Goal: Task Accomplishment & Management: Complete application form

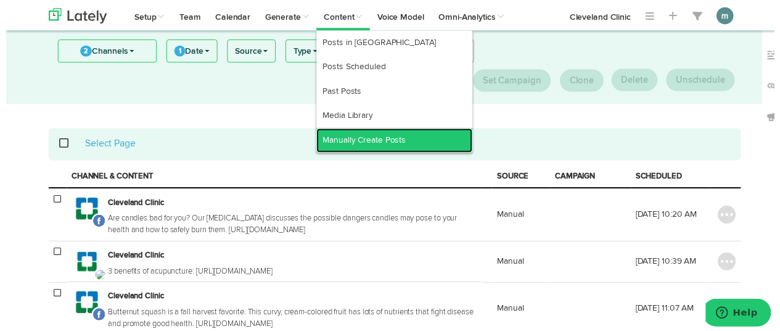
click at [352, 137] on link "Manually Create Posts" at bounding box center [394, 142] width 159 height 25
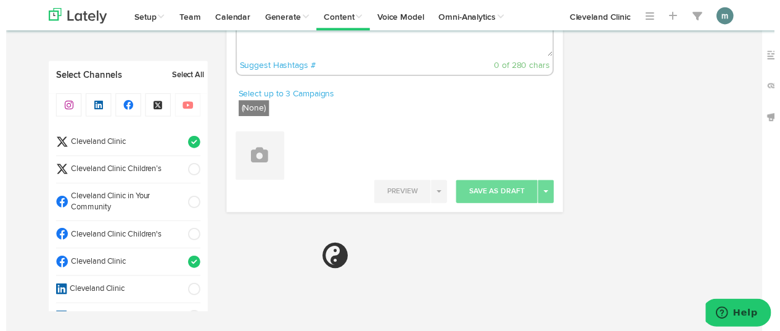
select select "4"
select select "30"
select select "PM"
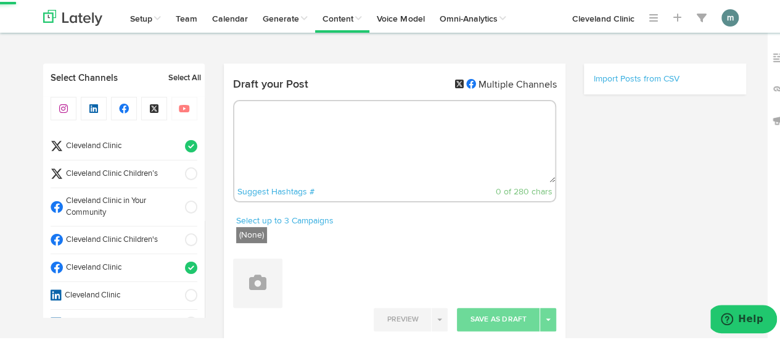
radio input "true"
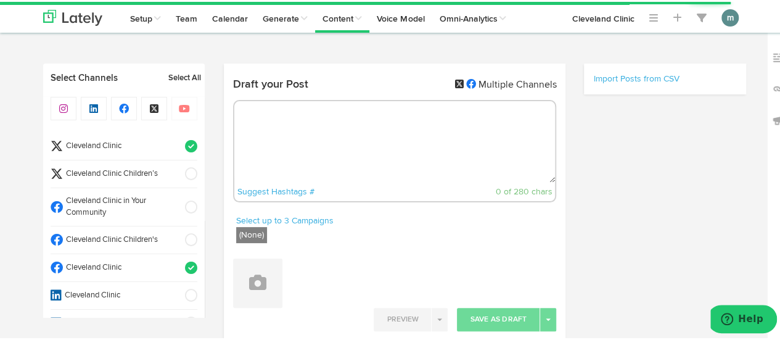
click at [128, 139] on span "Cleveland Clinic" at bounding box center [120, 145] width 114 height 12
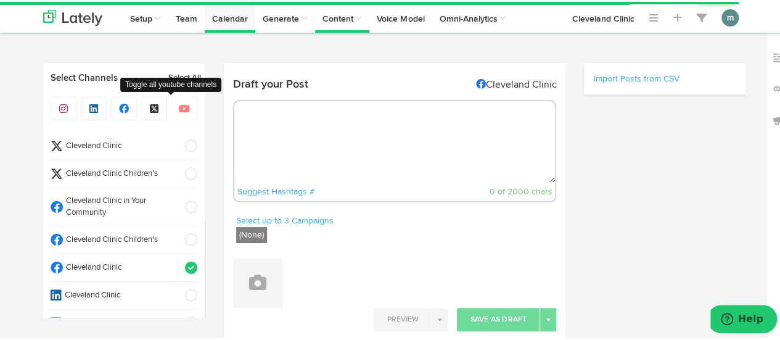
select select "11"
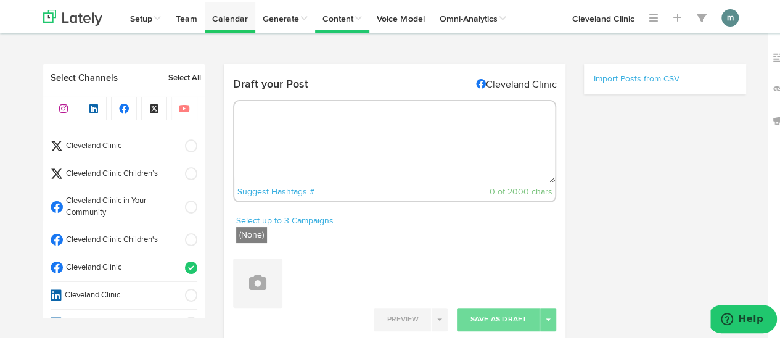
select select "11"
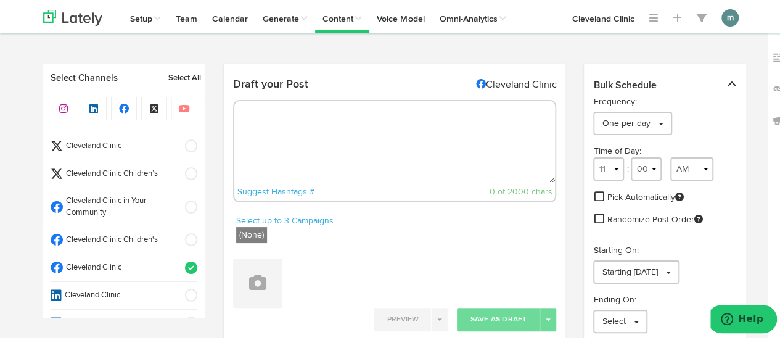
click at [290, 122] on textarea at bounding box center [394, 139] width 321 height 81
paste textarea "High in protein and low in calories, this gluten-free fish fillet is perfect fo…"
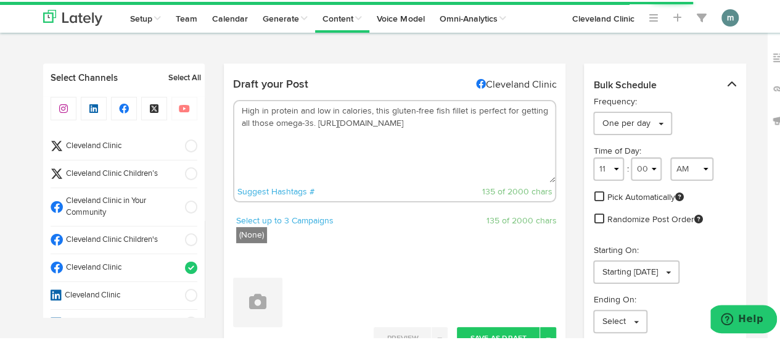
type textarea "High in protein and low in calories, this gluten-free fish fillet is perfect fo…"
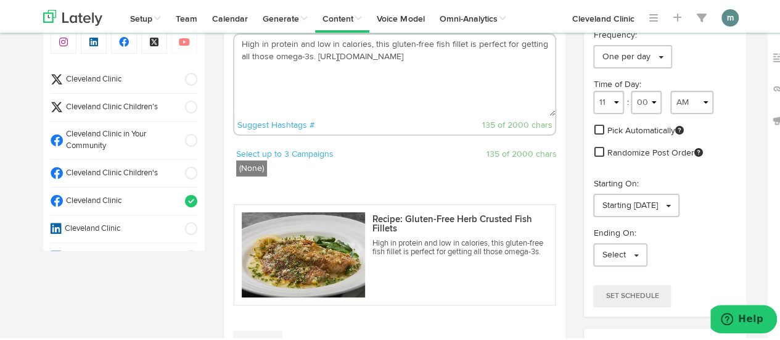
scroll to position [185, 0]
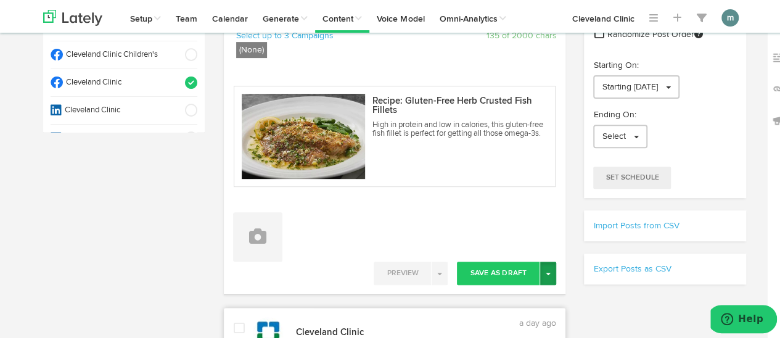
click at [546, 271] on span "button" at bounding box center [548, 272] width 5 height 2
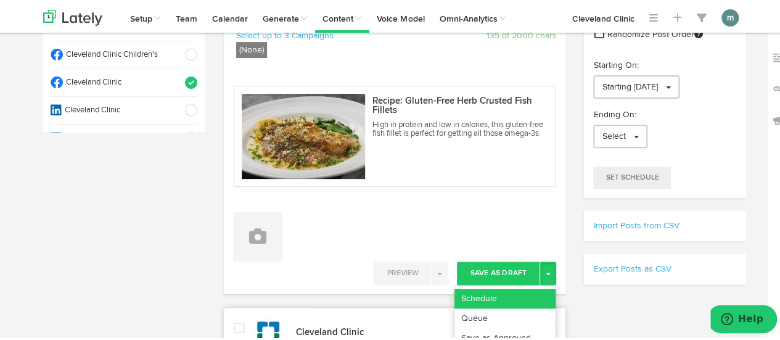
click at [513, 294] on link "Schedule" at bounding box center [505, 297] width 101 height 20
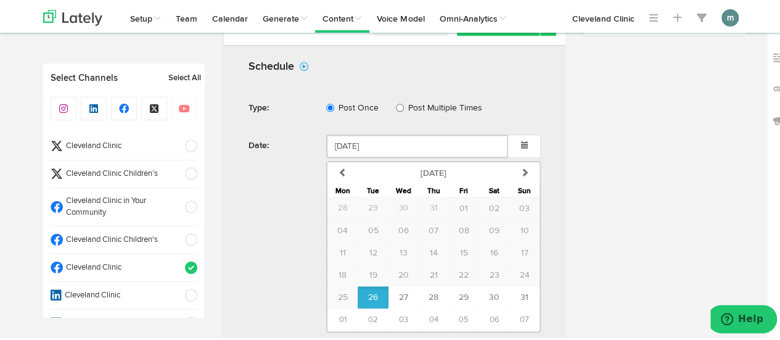
scroll to position [493, 0]
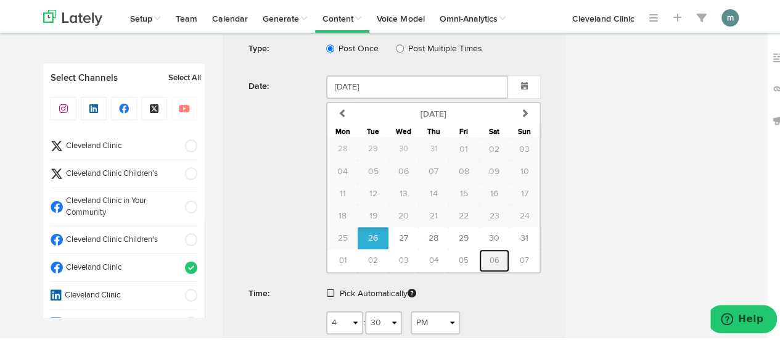
click at [490, 258] on span "06" at bounding box center [494, 259] width 10 height 8
type input "[DATE]"
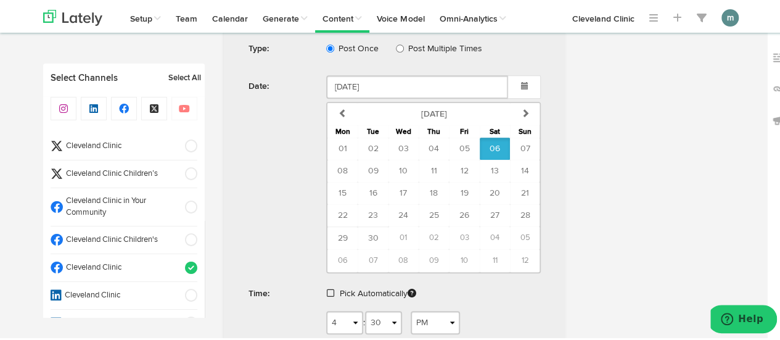
click at [327, 287] on span at bounding box center [330, 291] width 7 height 9
click at [414, 327] on span "Schedule" at bounding box center [415, 329] width 39 height 7
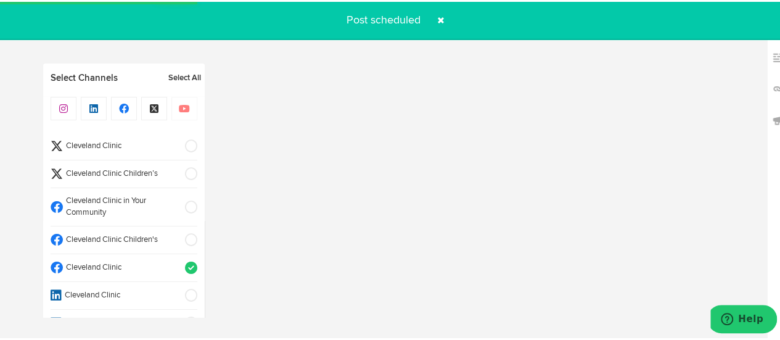
radio input "true"
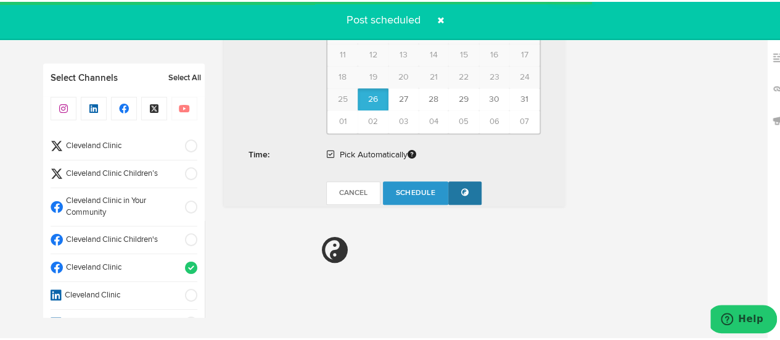
select select "11"
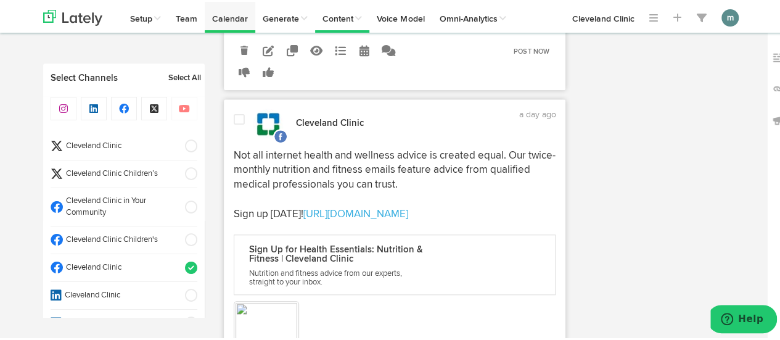
scroll to position [381, 0]
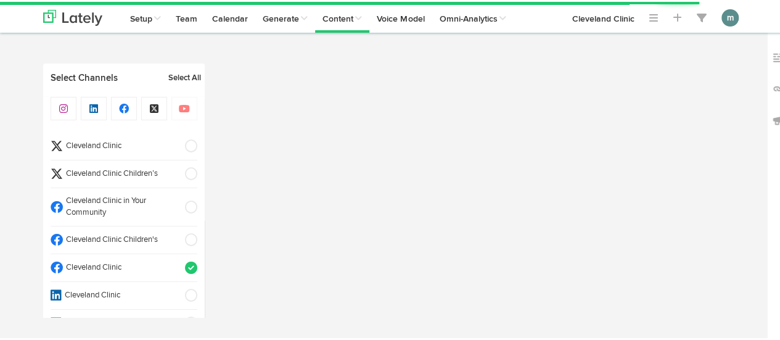
select select "4"
select select "31"
select select "PM"
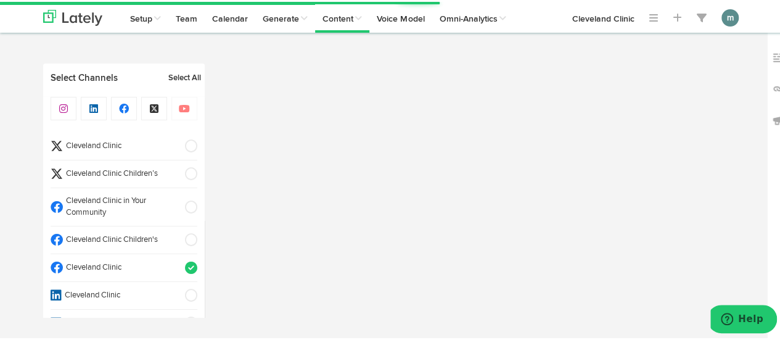
select select "11"
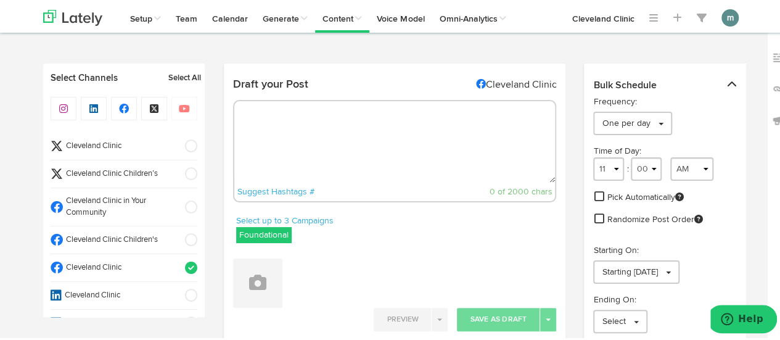
click at [333, 144] on textarea at bounding box center [394, 139] width 321 height 81
paste textarea "Having a tough time staying awake during the day? We all feel tired from time t…"
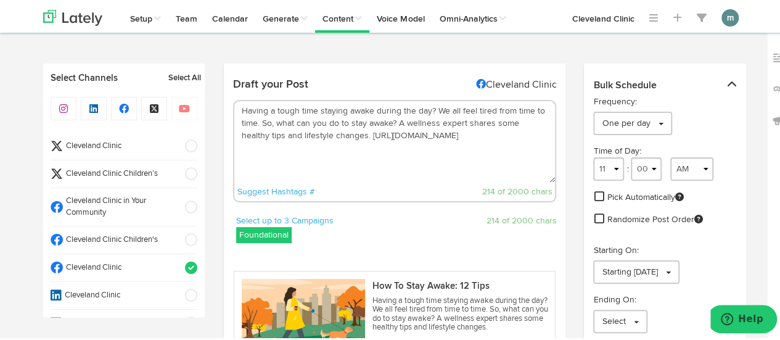
click at [394, 124] on textarea "Having a tough time staying awake during the day? We all feel tired from time t…" at bounding box center [394, 139] width 321 height 81
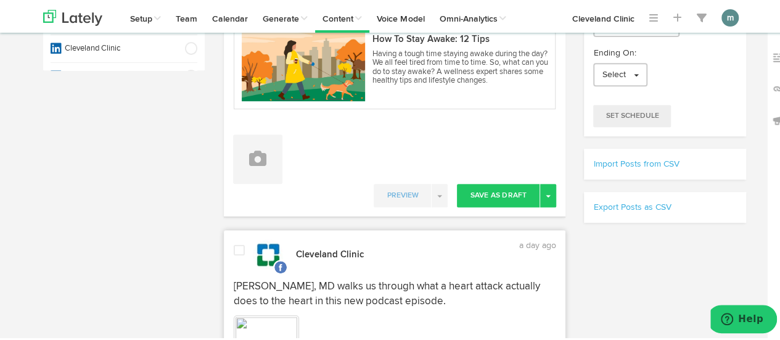
scroll to position [123, 0]
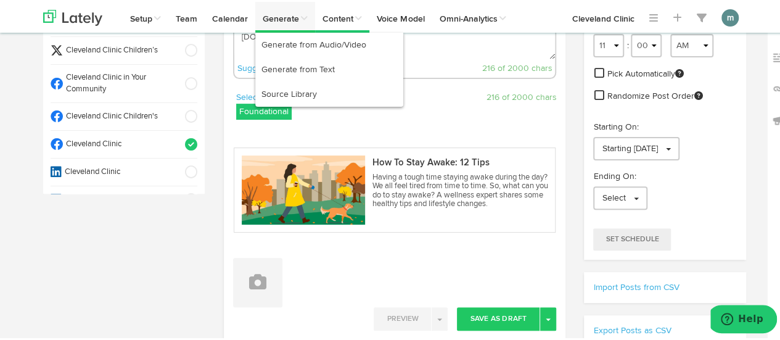
type textarea "Having a tough time staying awake during the day? We all feel tired from time t…"
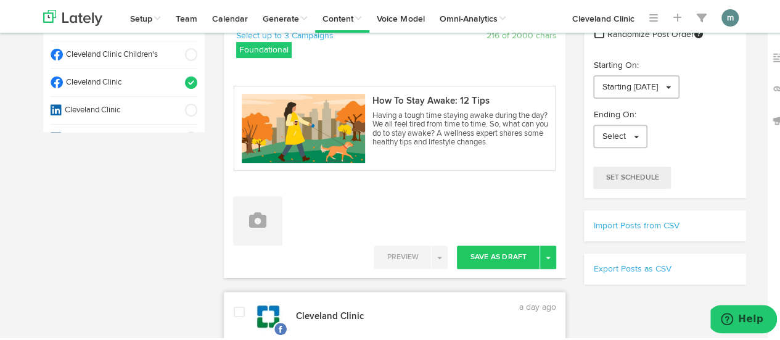
scroll to position [247, 0]
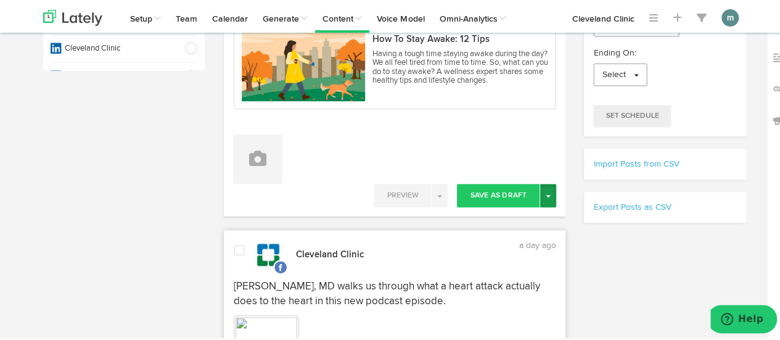
click at [543, 189] on button "Toggle Dropdown" at bounding box center [548, 193] width 16 height 23
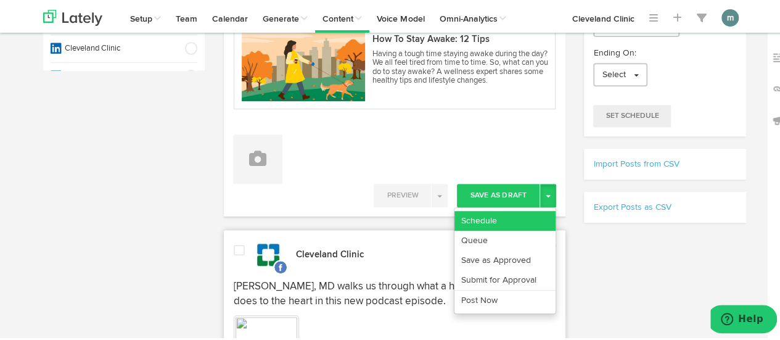
click at [516, 219] on link "Schedule" at bounding box center [505, 219] width 101 height 20
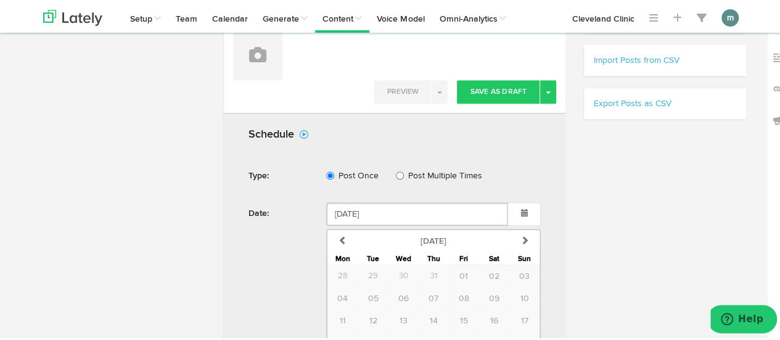
scroll to position [493, 0]
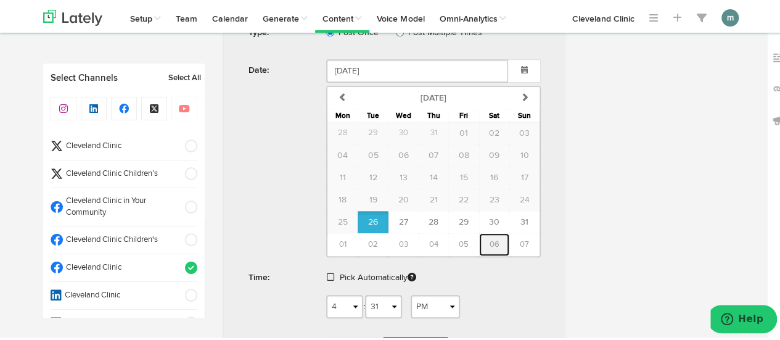
click at [495, 240] on button "06" at bounding box center [494, 242] width 30 height 23
type input "[DATE]"
click at [329, 271] on span at bounding box center [330, 275] width 7 height 9
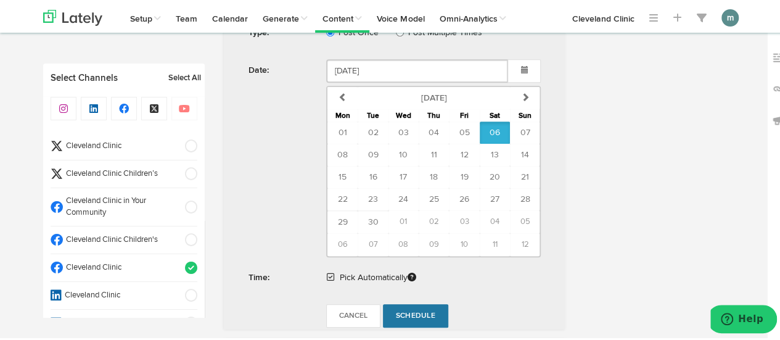
click at [412, 313] on span "Schedule" at bounding box center [415, 313] width 39 height 7
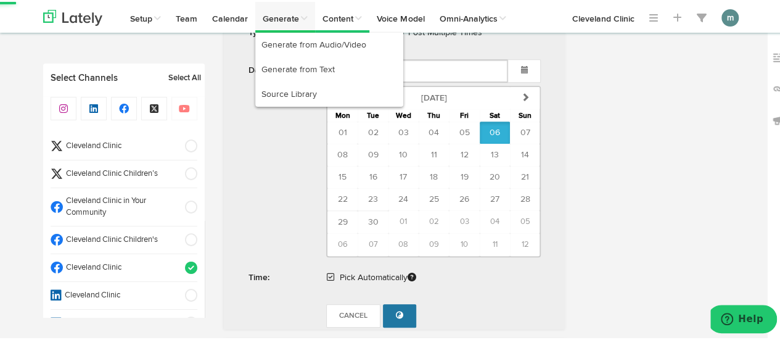
radio input "true"
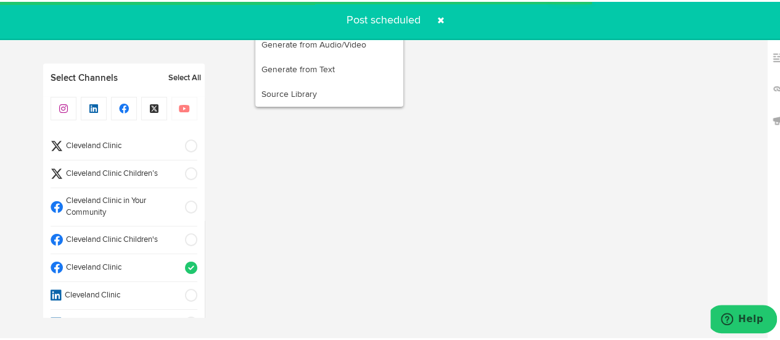
scroll to position [381, 0]
select select "11"
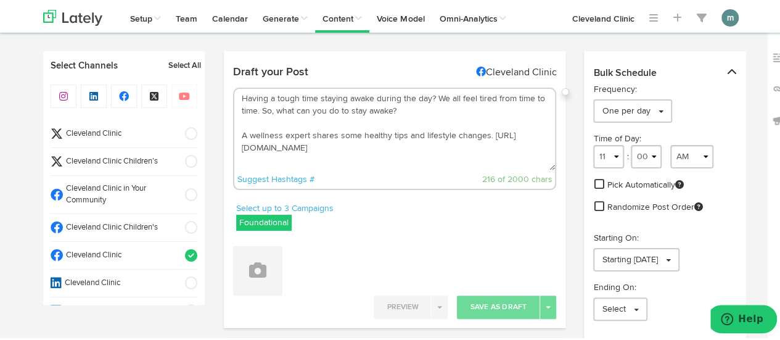
scroll to position [11, 0]
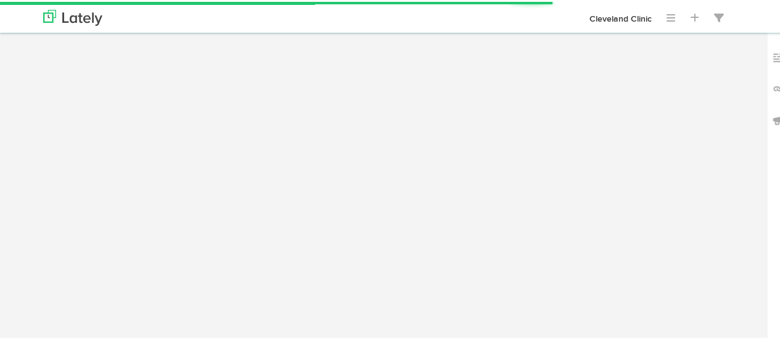
scroll to position [11, 0]
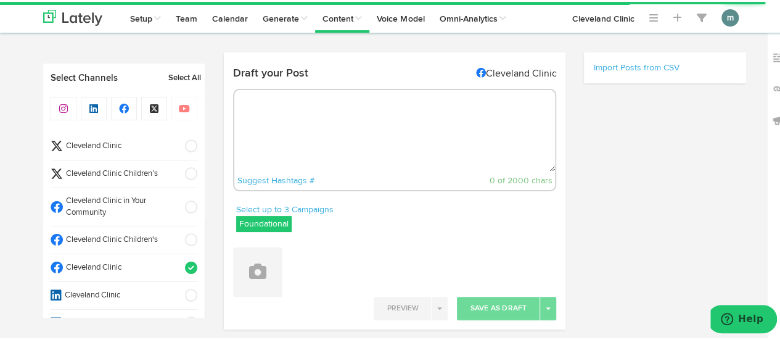
radio input "true"
select select "4"
select select "33"
select select "PM"
click at [307, 104] on textarea at bounding box center [394, 128] width 321 height 81
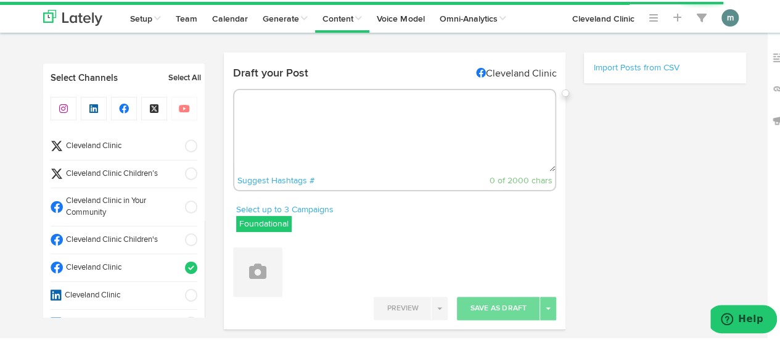
paste textarea "Learn about goose eggs on the head from our urgent care physician here: https:/…"
type textarea "Learn about goose eggs on the head from our urgent care physician here: https:/…"
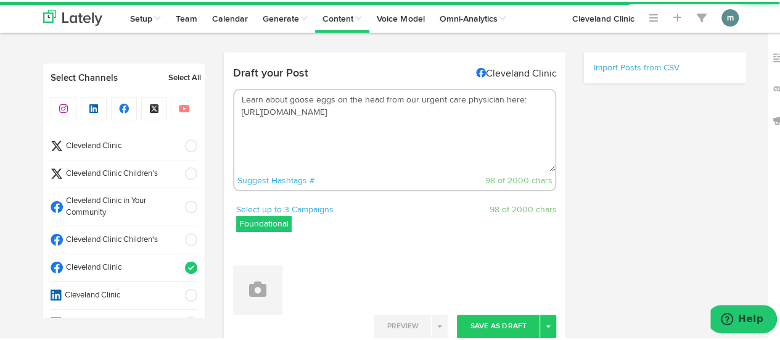
select select "11"
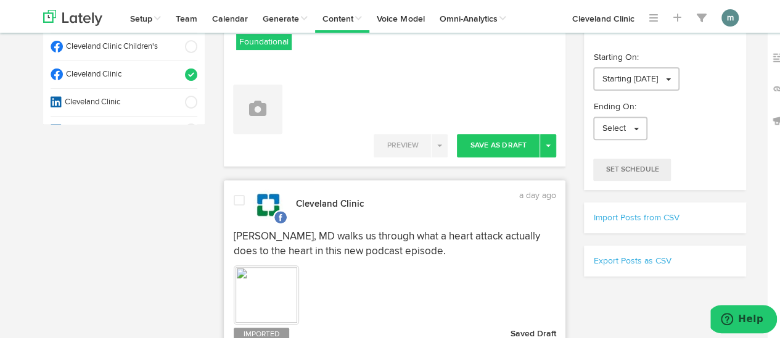
scroll to position [196, 0]
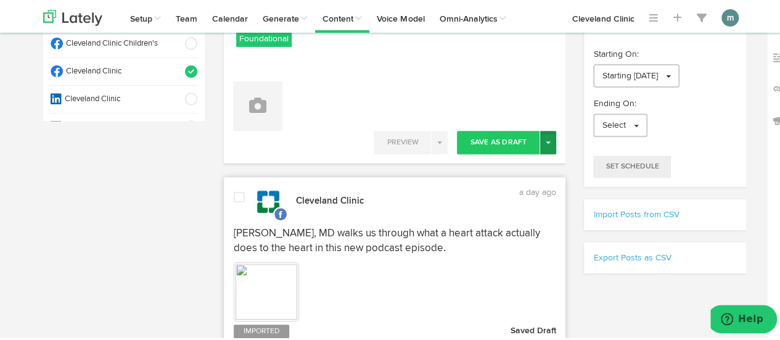
type textarea "Learn about goose eggs on the head from our urgent care physician here: https:/…"
click at [544, 146] on button "Toggle Dropdown" at bounding box center [548, 140] width 16 height 23
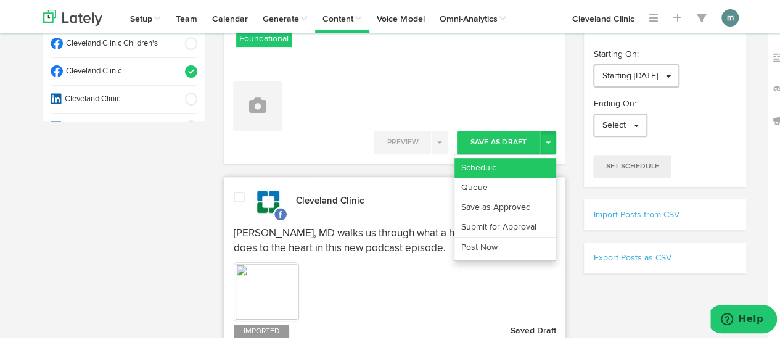
click at [527, 159] on link "Schedule" at bounding box center [505, 166] width 101 height 20
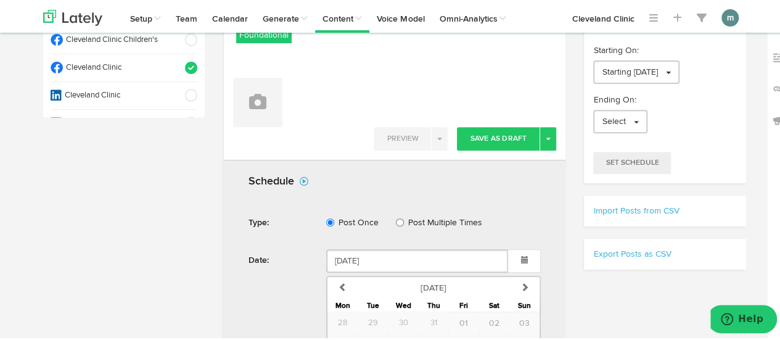
scroll to position [381, 0]
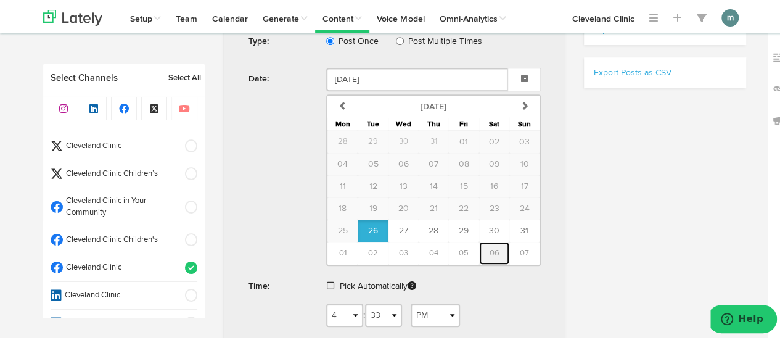
click at [484, 250] on button "06" at bounding box center [494, 251] width 30 height 23
type input "[DATE]"
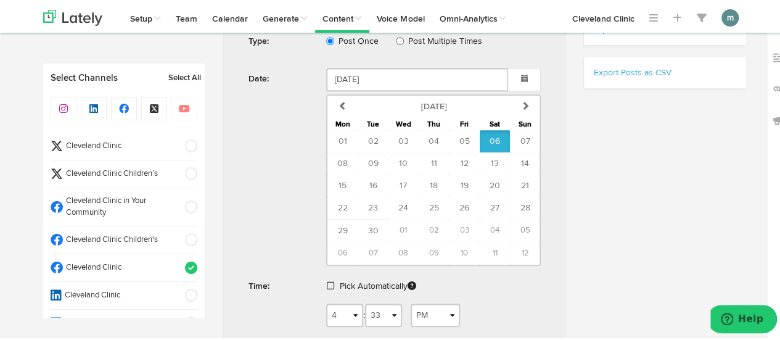
click at [327, 281] on span at bounding box center [330, 283] width 7 height 9
click at [406, 319] on span "Schedule" at bounding box center [415, 322] width 39 height 7
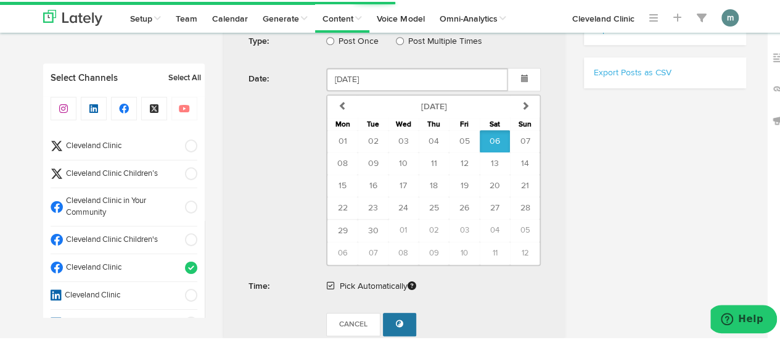
radio input "true"
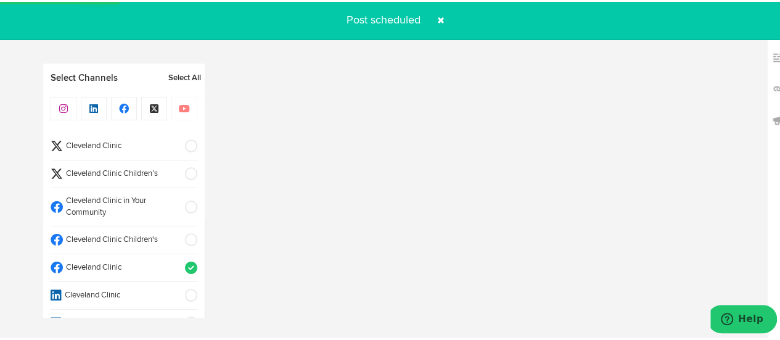
select select "11"
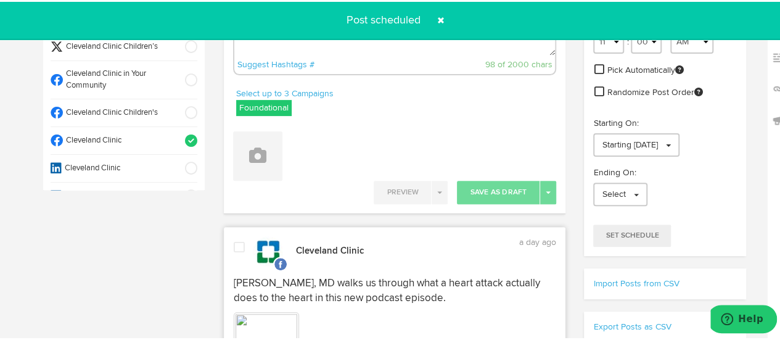
scroll to position [0, 0]
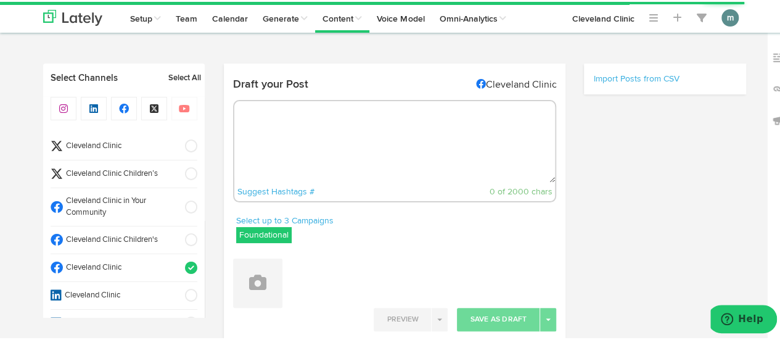
radio input "true"
select select "4"
select select "34"
select select "PM"
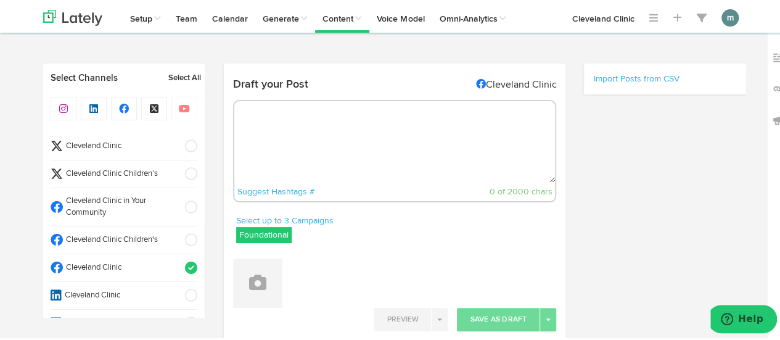
click at [295, 141] on textarea at bounding box center [394, 139] width 321 height 81
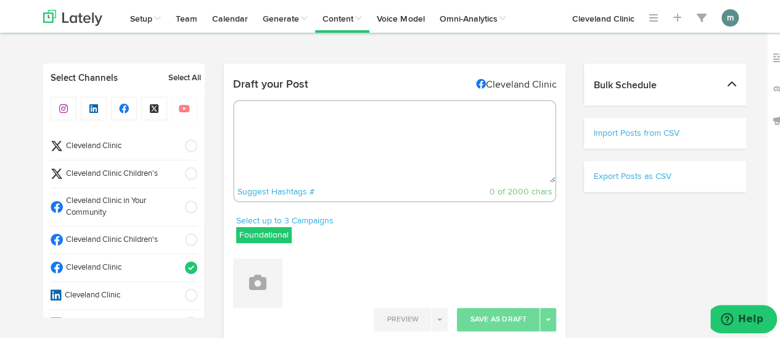
select select "11"
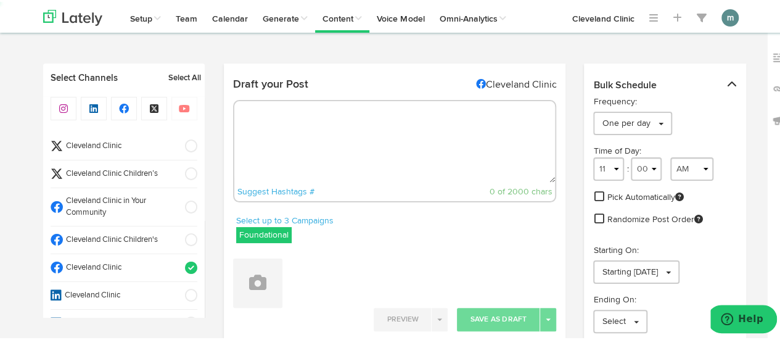
paste textarea "When we’re over-exposed to the ultraviolet (UV) radiation from sunlight, we run…"
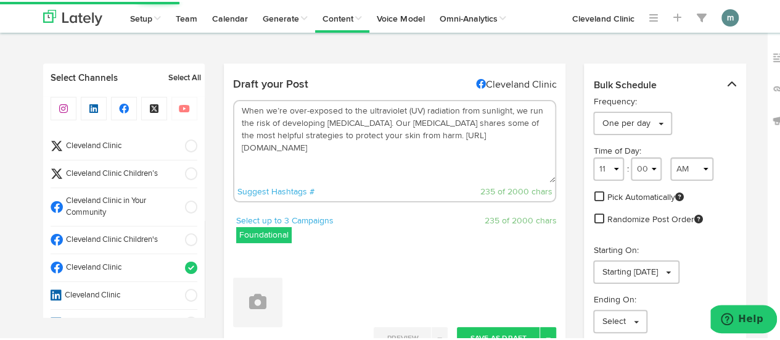
click at [370, 123] on textarea "When we’re over-exposed to the ultraviolet (UV) radiation from sunlight, we run…" at bounding box center [394, 139] width 321 height 81
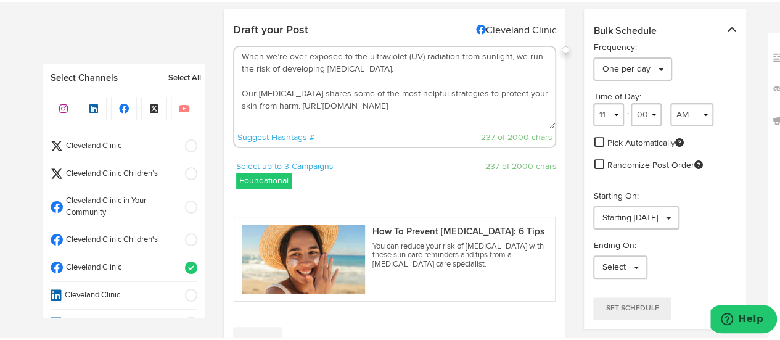
scroll to position [185, 0]
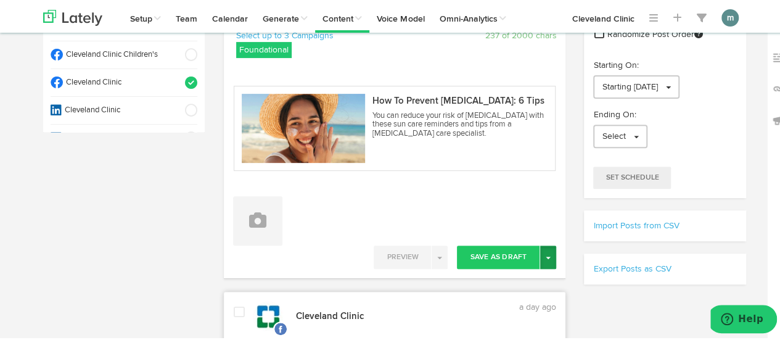
type textarea "When we’re over-exposed to the ultraviolet (UV) radiation from sunlight, we run…"
click at [546, 262] on button "Toggle Dropdown" at bounding box center [548, 255] width 16 height 23
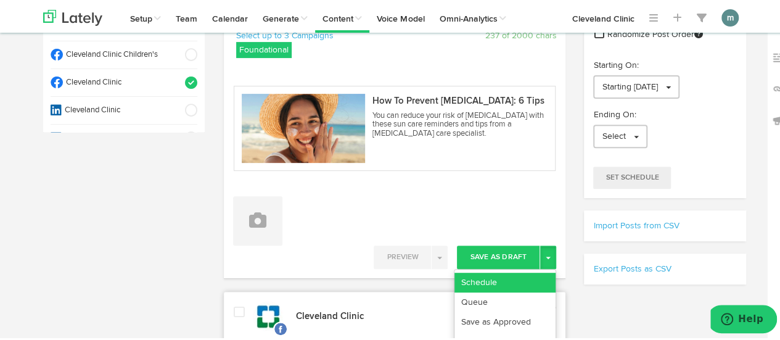
click at [528, 274] on link "Schedule" at bounding box center [505, 281] width 101 height 20
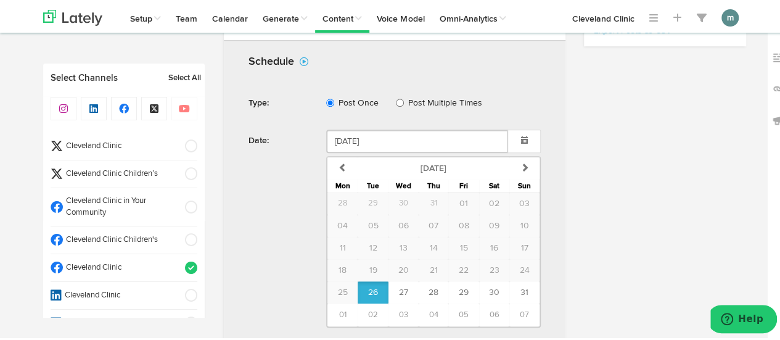
scroll to position [432, 0]
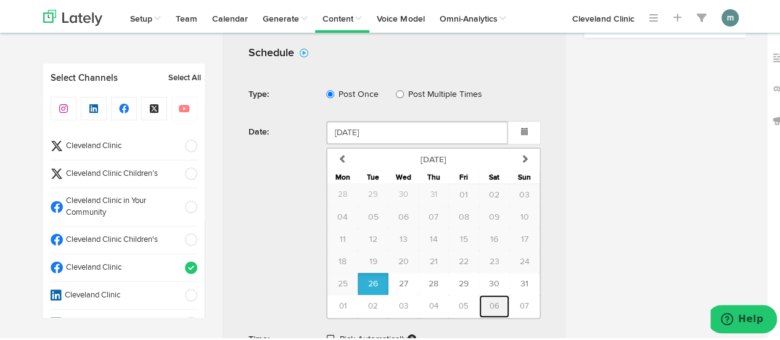
click at [489, 301] on span "06" at bounding box center [494, 304] width 10 height 8
type input "[DATE]"
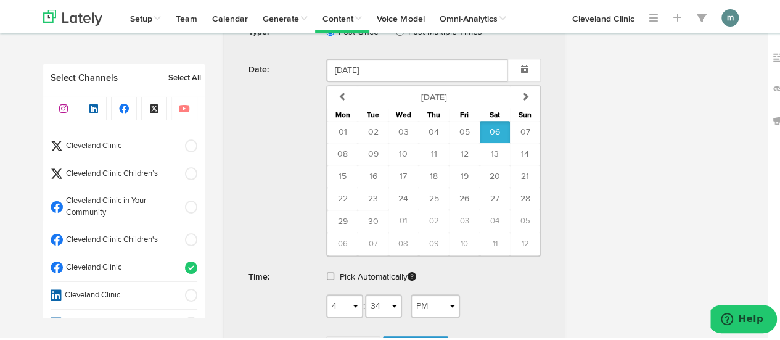
scroll to position [555, 0]
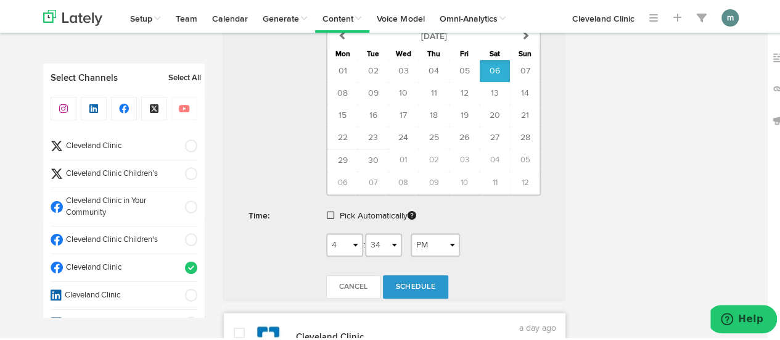
click at [329, 212] on span at bounding box center [330, 213] width 7 height 9
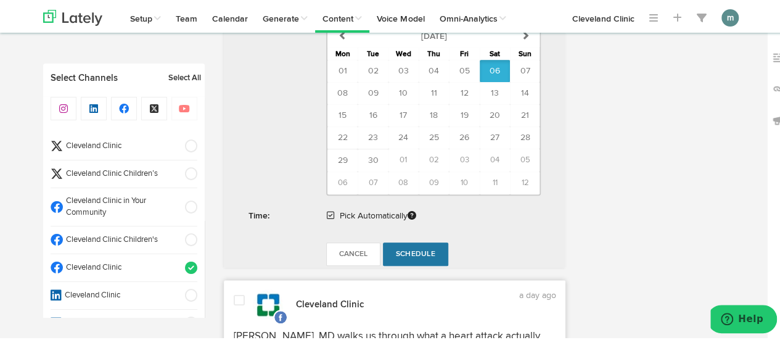
click at [406, 251] on span "Schedule" at bounding box center [415, 252] width 39 height 7
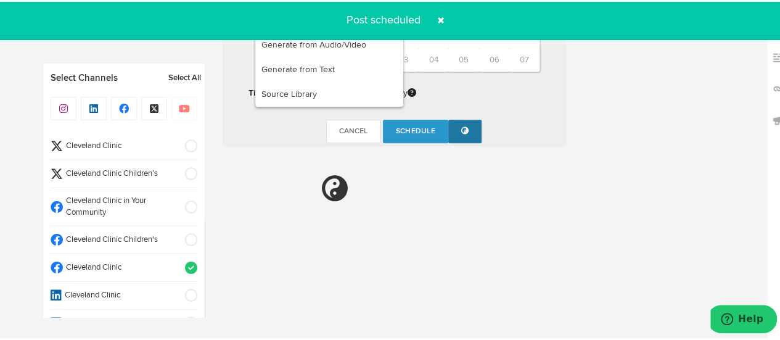
radio input "true"
select select "11"
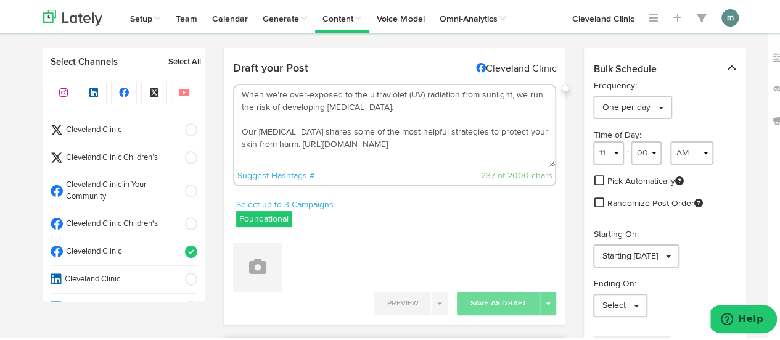
scroll to position [0, 0]
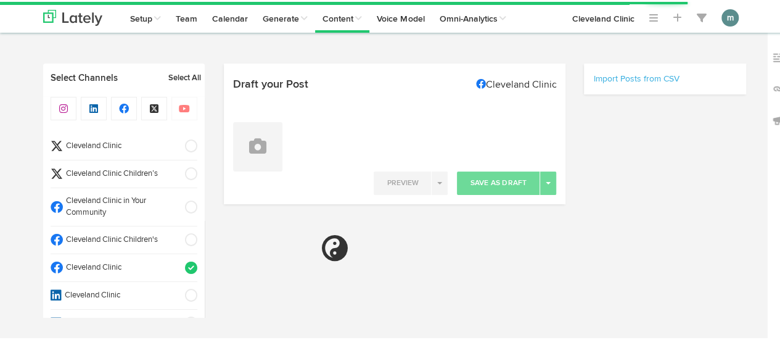
select select "4"
select select "36"
select select "PM"
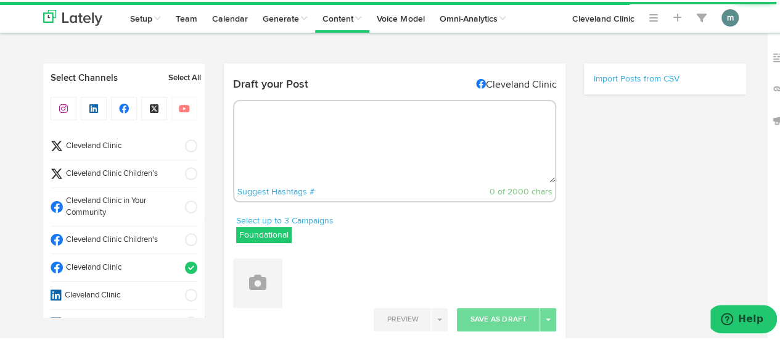
click at [297, 123] on textarea at bounding box center [394, 139] width 321 height 81
paste textarea "Low in calories and high in vitamins, this mousse is perfect for fall. Prepare …"
type textarea "Low in calories and high in vitamins, this mousse is perfect for fall. Prepare …"
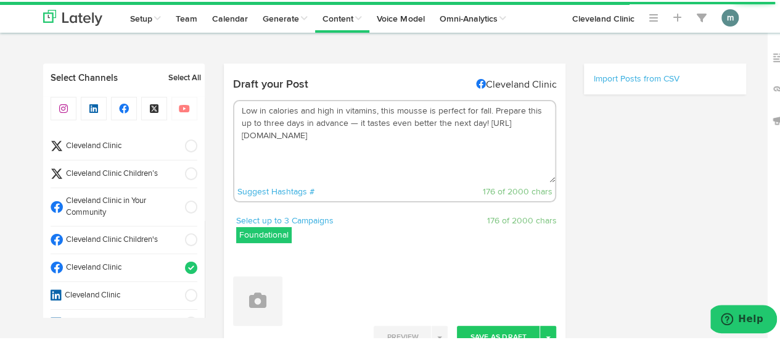
select select "11"
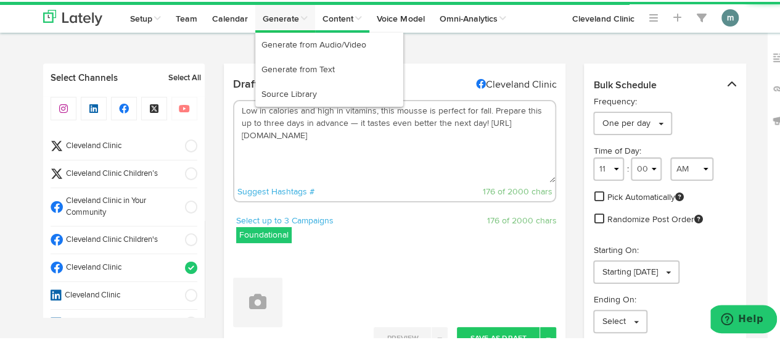
type textarea "Low in calories and high in vitamins, this mousse is perfect for fall. Prepare …"
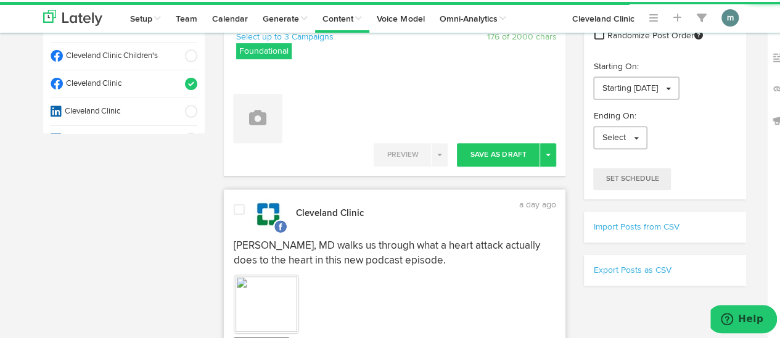
scroll to position [185, 0]
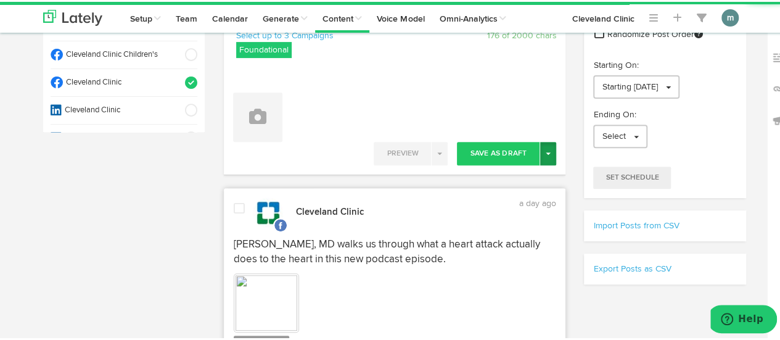
click at [542, 152] on button "Toggle Dropdown" at bounding box center [548, 151] width 16 height 23
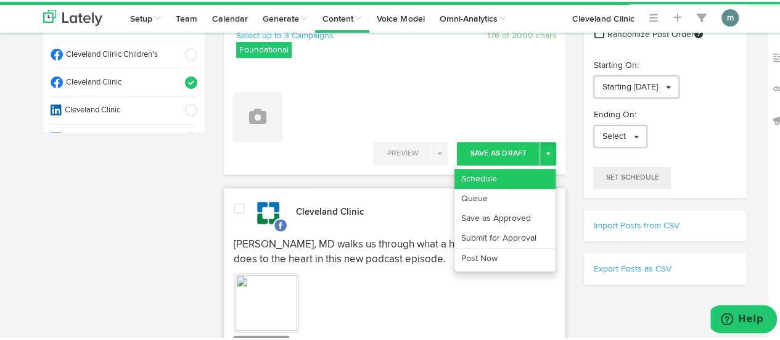
click at [513, 174] on link "Schedule" at bounding box center [505, 177] width 101 height 20
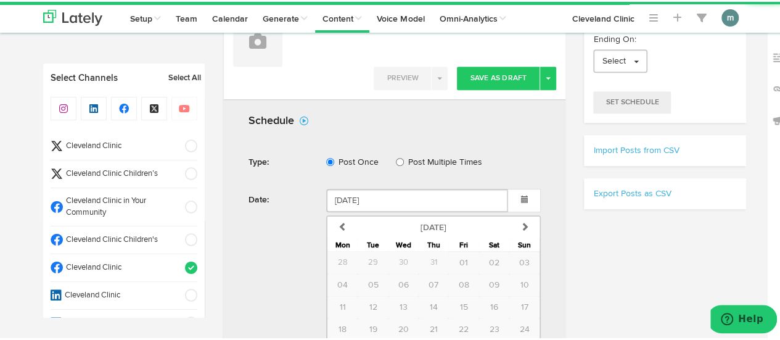
scroll to position [308, 0]
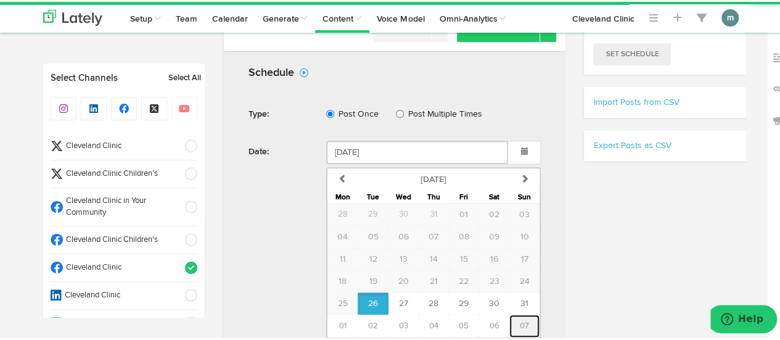
click at [522, 320] on span "07" at bounding box center [524, 324] width 9 height 8
type input "[DATE]"
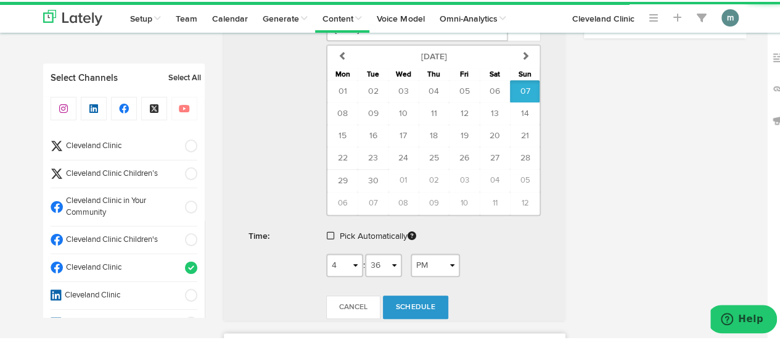
scroll to position [432, 0]
click at [327, 231] on span at bounding box center [330, 233] width 7 height 9
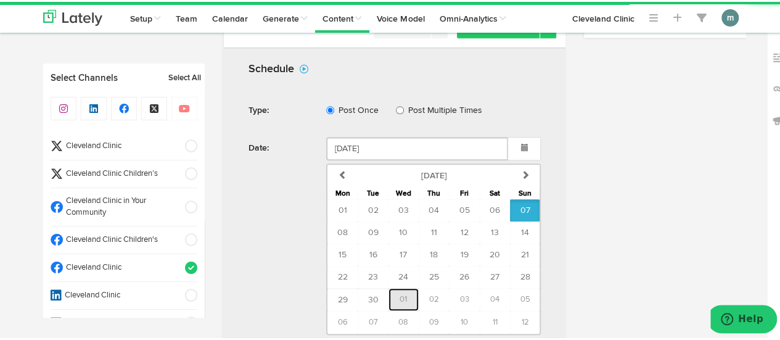
click at [412, 266] on tbody "01 02 03 04 05 06 07 08 09 10 11 12 13 14 15 16 17 18 19 20 21 22 23 24 25 26 2…" at bounding box center [434, 264] width 213 height 134
click at [522, 205] on span "07" at bounding box center [525, 208] width 10 height 9
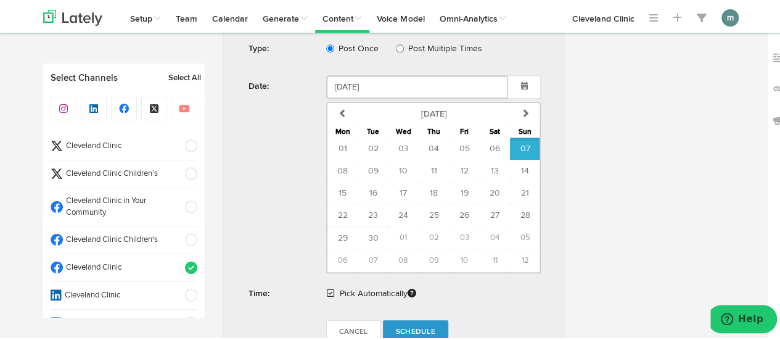
scroll to position [555, 0]
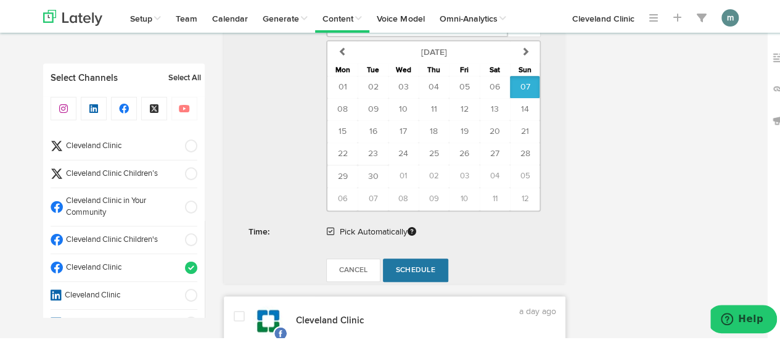
click at [418, 273] on link "Schedule" at bounding box center [415, 268] width 65 height 23
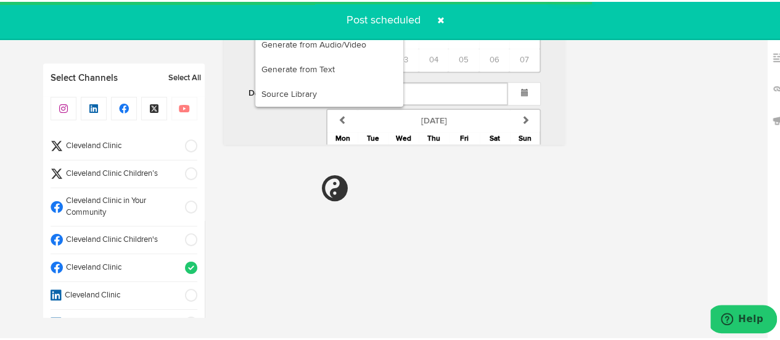
radio input "true"
select select "11"
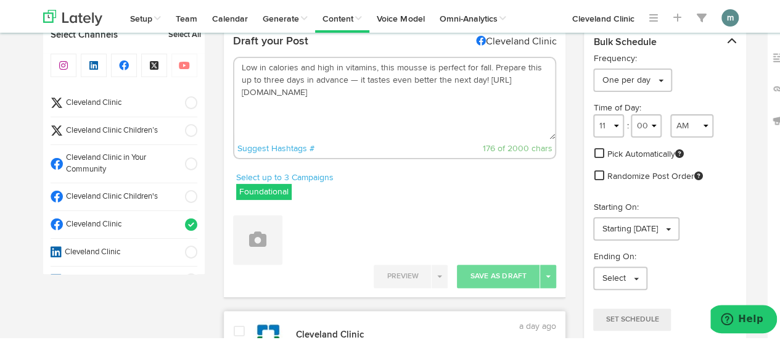
scroll to position [62, 0]
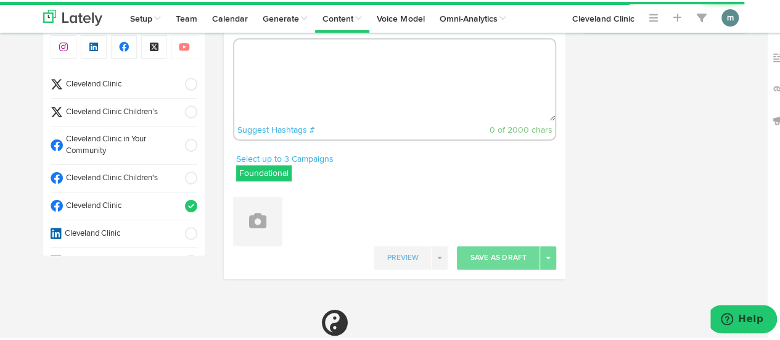
select select "4"
select select "37"
select select "PM"
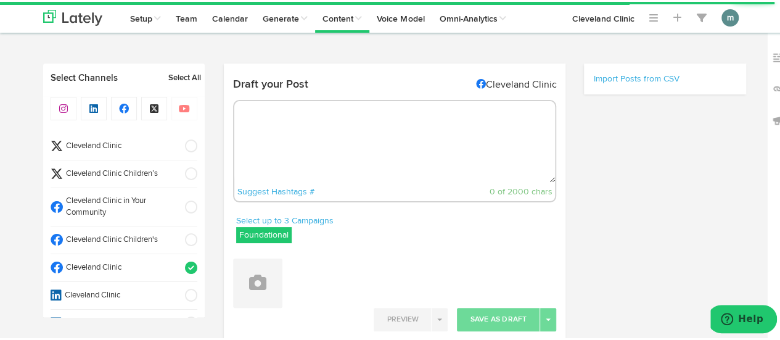
click at [323, 138] on textarea at bounding box center [394, 139] width 321 height 81
paste textarea "Best and worst foods for IgAN or C3G: [URL][DOMAIN_NAME]"
type textarea "Best and worst foods for IgAN or C3G: [URL][DOMAIN_NAME]"
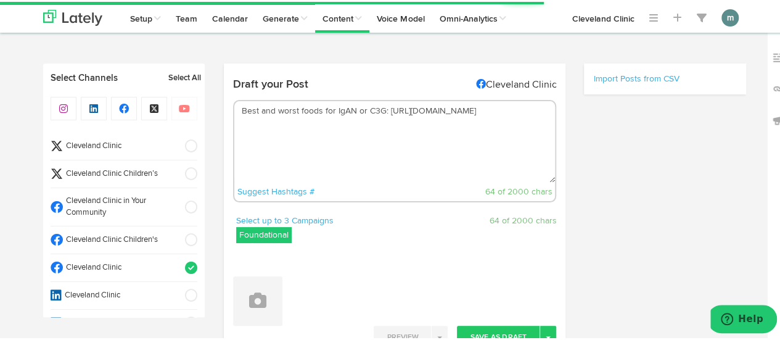
select select "11"
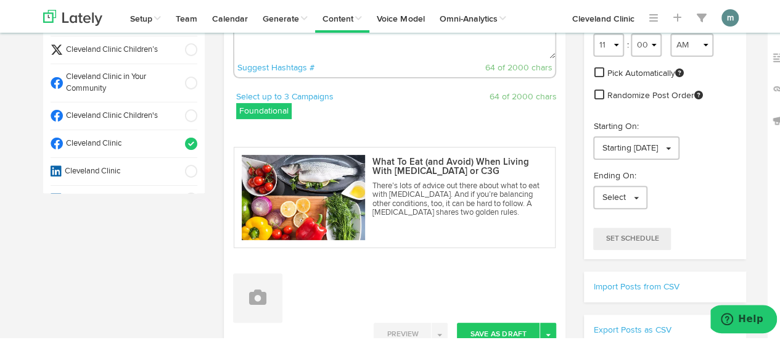
scroll to position [123, 0]
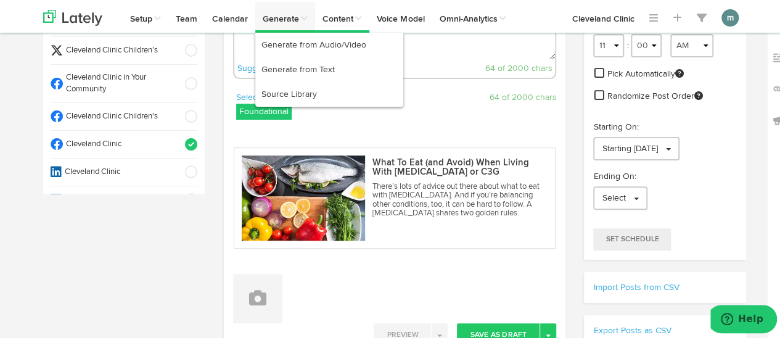
type textarea "Best and worst foods for IgAN or C3G: [URL][DOMAIN_NAME]"
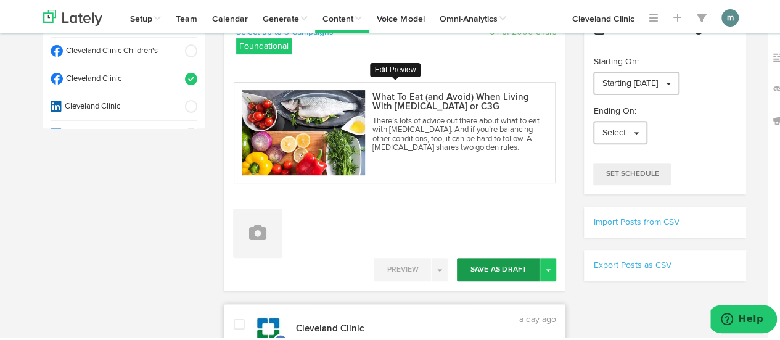
scroll to position [247, 0]
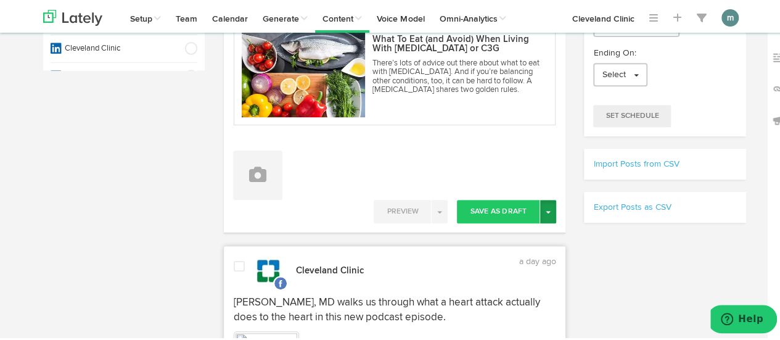
click at [546, 209] on span "button" at bounding box center [548, 210] width 5 height 2
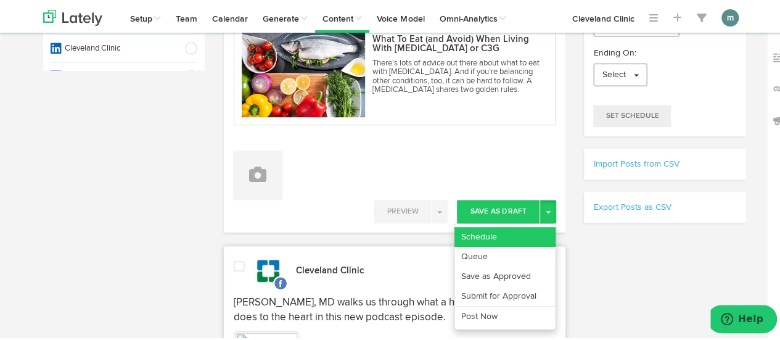
click at [508, 235] on link "Schedule" at bounding box center [505, 235] width 101 height 20
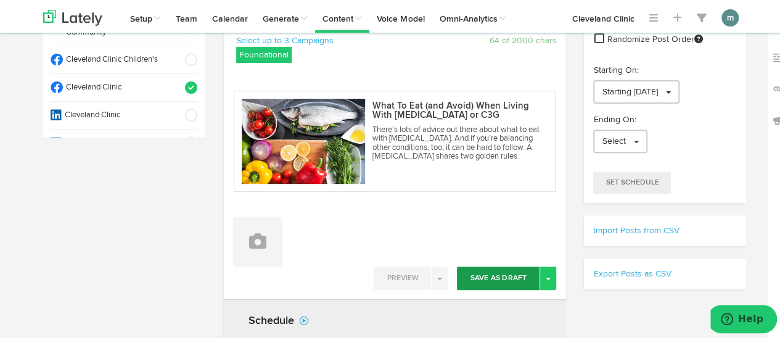
scroll to position [185, 0]
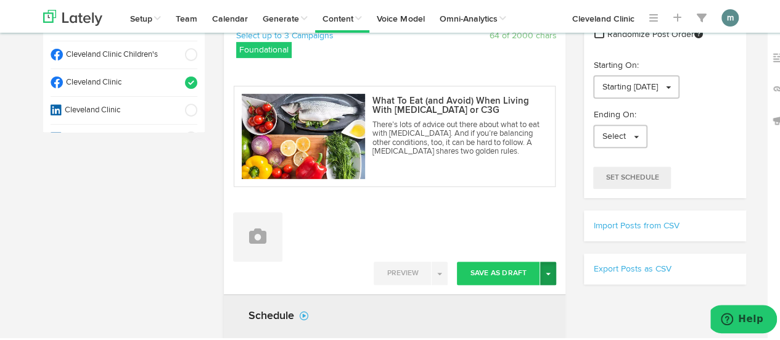
click at [542, 276] on button "Toggle Dropdown" at bounding box center [548, 271] width 16 height 23
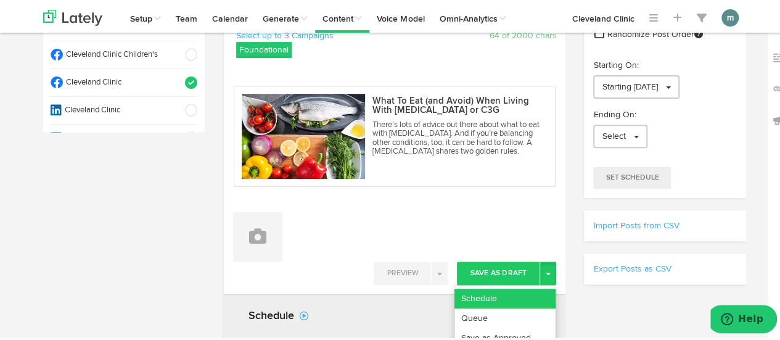
click at [521, 291] on link "Schedule" at bounding box center [505, 297] width 101 height 20
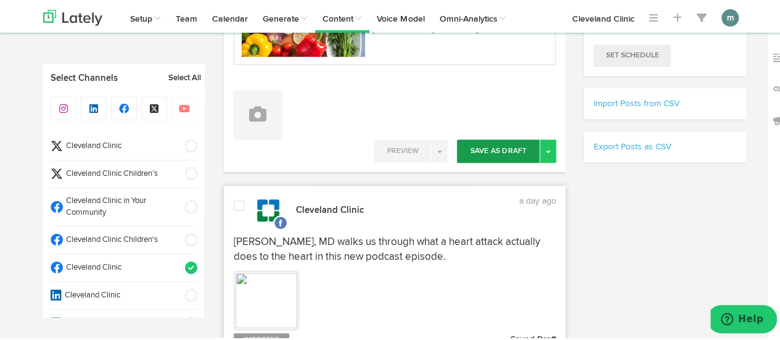
scroll to position [247, 0]
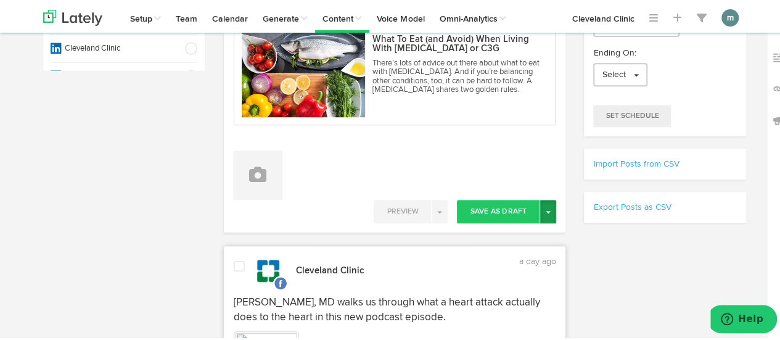
click at [546, 209] on span "button" at bounding box center [548, 210] width 5 height 2
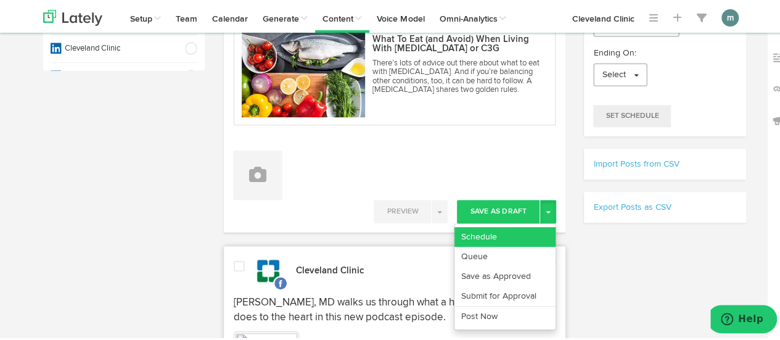
click at [533, 226] on link "Schedule" at bounding box center [505, 235] width 101 height 20
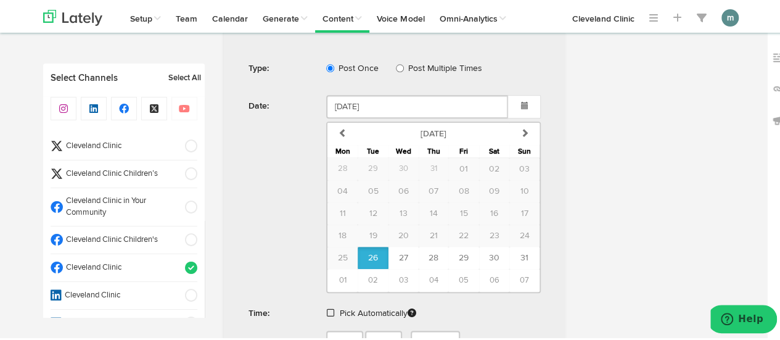
scroll to position [493, 0]
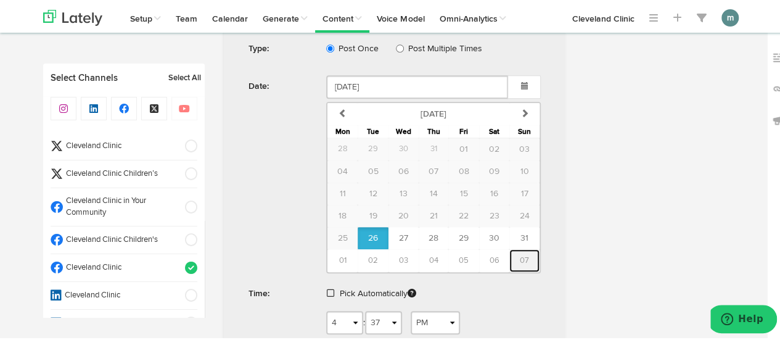
click at [524, 256] on button "07" at bounding box center [524, 258] width 30 height 23
type input "[DATE]"
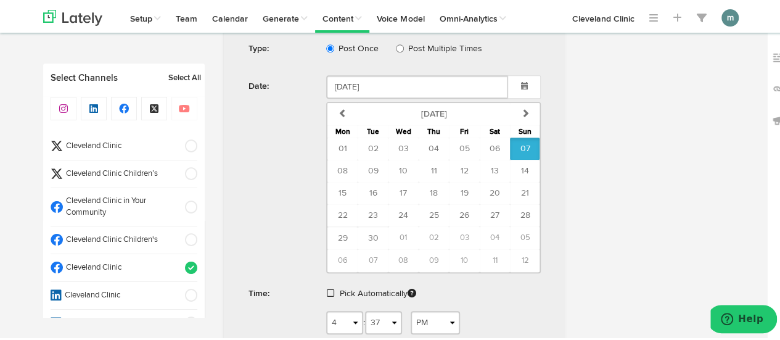
click at [329, 289] on span at bounding box center [330, 291] width 7 height 9
click at [406, 326] on span "Schedule" at bounding box center [415, 329] width 39 height 7
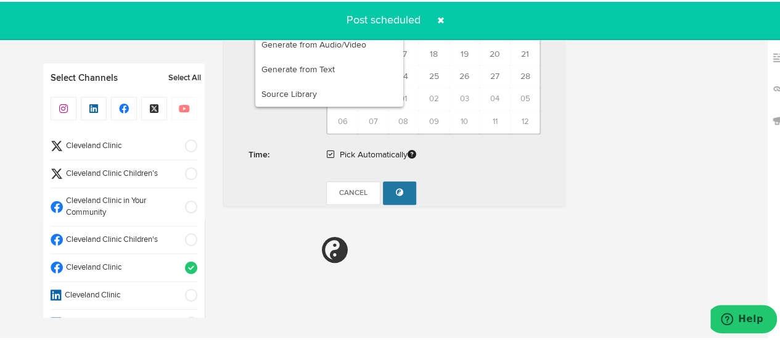
radio input "true"
select select "11"
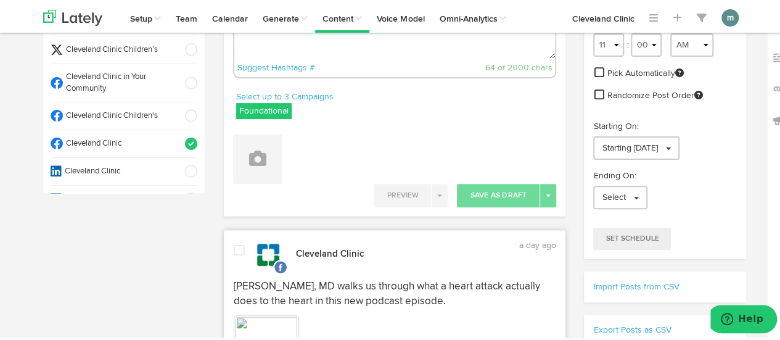
scroll to position [0, 0]
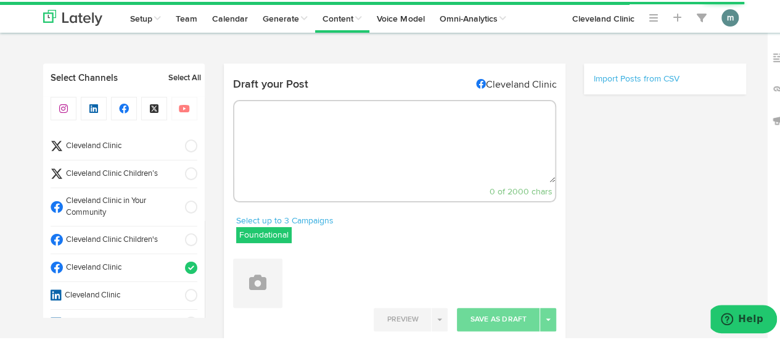
radio input "true"
select select "4"
select select "39"
select select "PM"
click at [286, 136] on textarea at bounding box center [394, 139] width 321 height 81
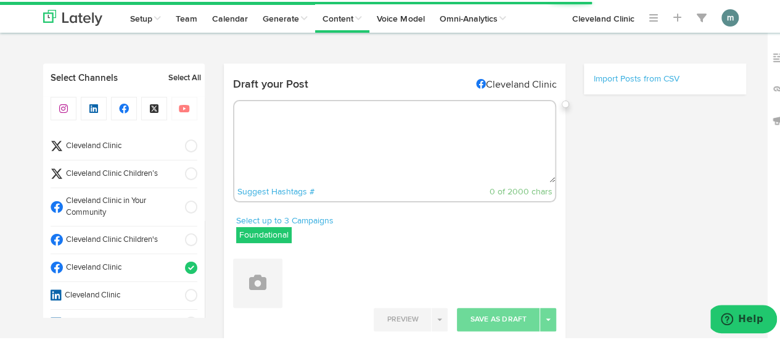
paste textarea "A clinical health [MEDICAL_DATA] talks about how you can boost your productivit…"
type textarea "A clinical health [MEDICAL_DATA] talks about how you can boost your productivit…"
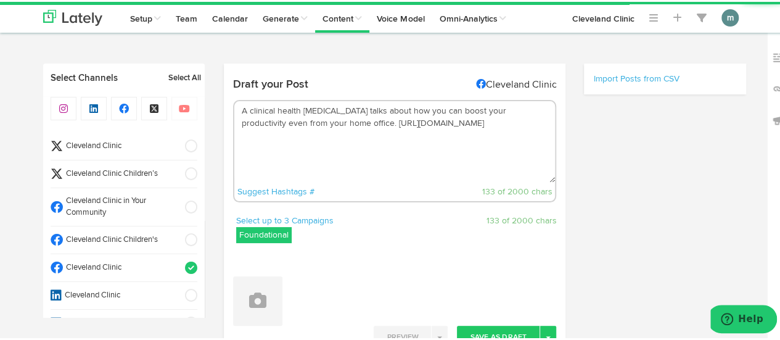
select select "11"
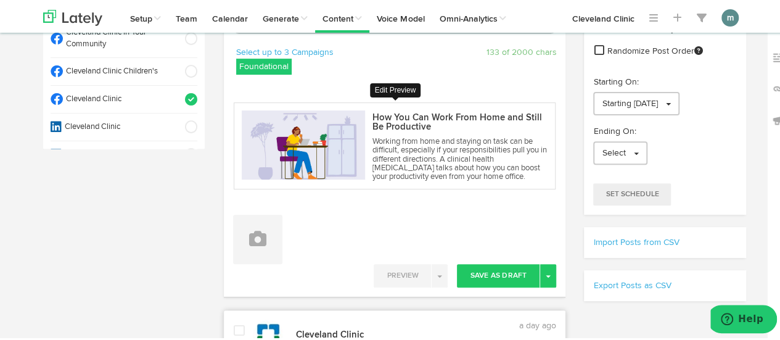
scroll to position [185, 0]
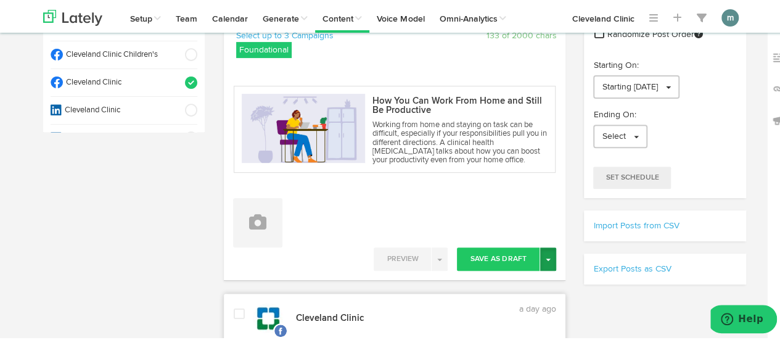
type textarea "A clinical health [MEDICAL_DATA] talks about how you can boost your productivit…"
click at [544, 258] on button "Toggle Dropdown" at bounding box center [548, 256] width 16 height 23
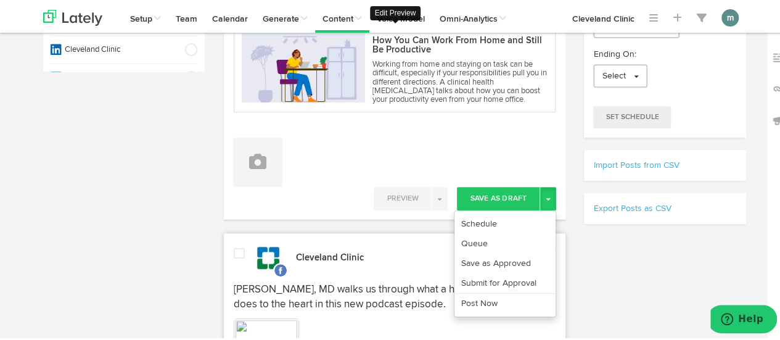
scroll to position [247, 0]
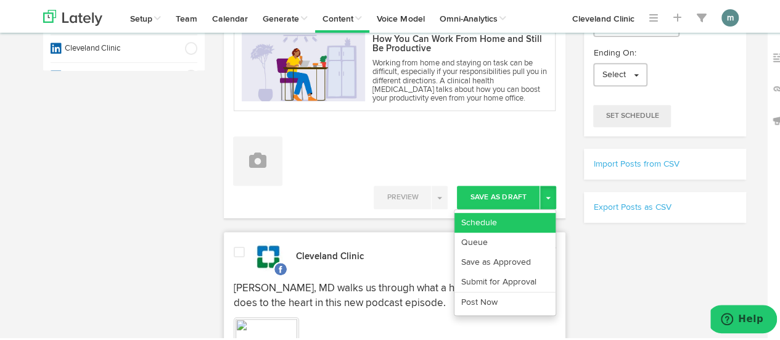
click at [460, 214] on link "Schedule" at bounding box center [505, 221] width 101 height 20
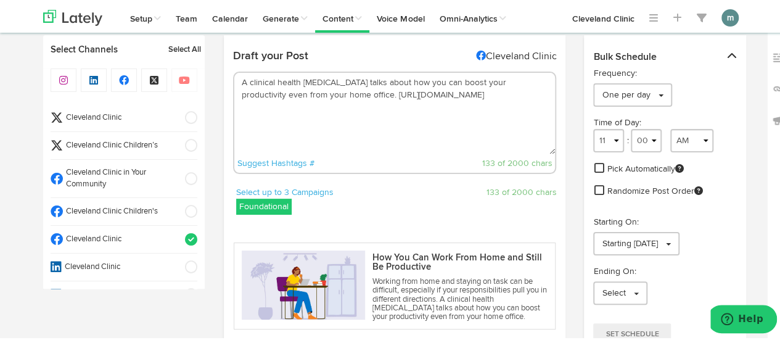
scroll to position [0, 0]
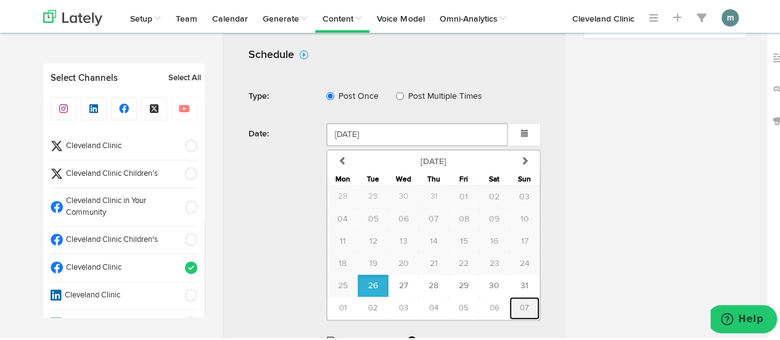
click at [520, 302] on span "07" at bounding box center [524, 306] width 9 height 8
type input "[DATE]"
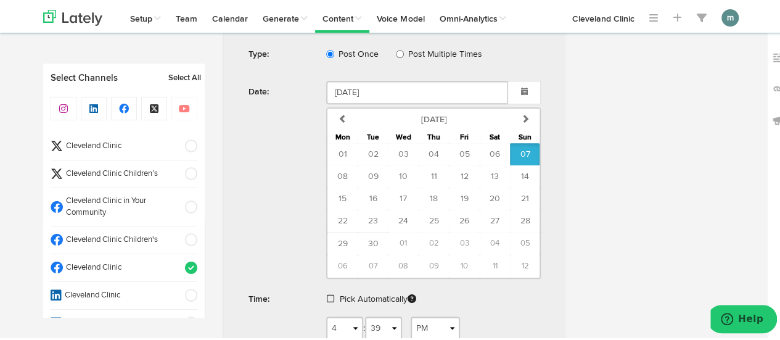
scroll to position [493, 0]
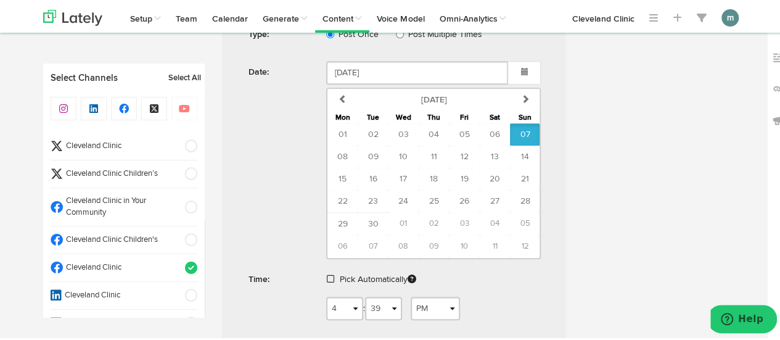
click at [328, 274] on span at bounding box center [330, 277] width 7 height 9
click at [413, 313] on span "Schedule" at bounding box center [415, 315] width 39 height 7
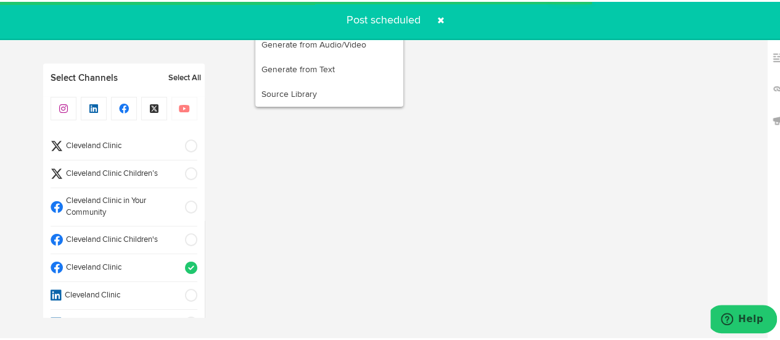
radio input "true"
select select "11"
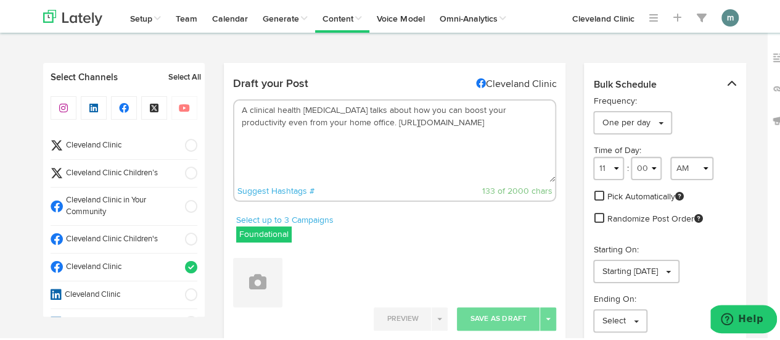
scroll to position [0, 0]
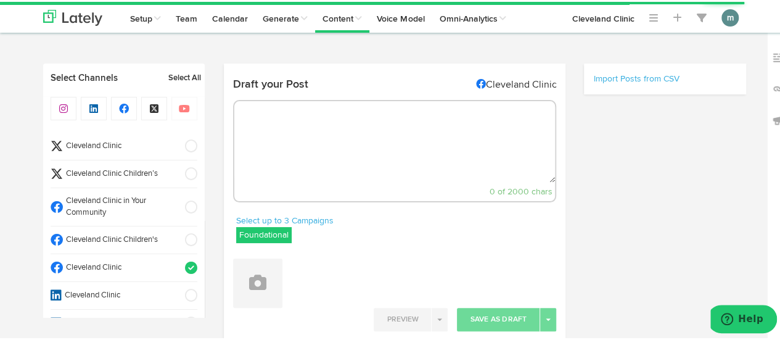
radio input "true"
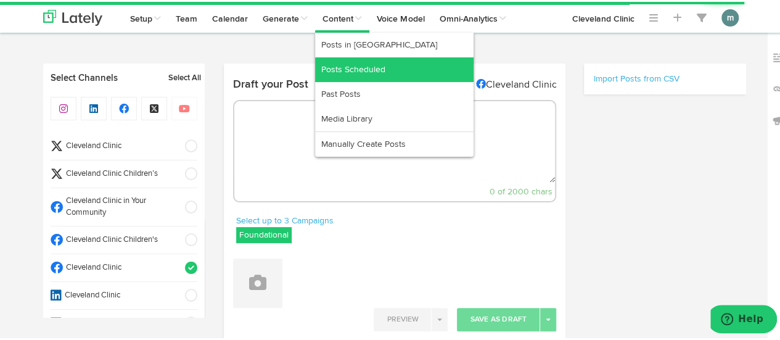
select select "4"
select select "40"
select select "PM"
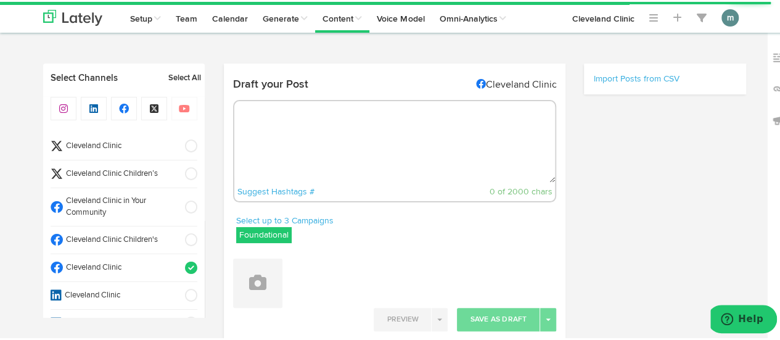
click at [263, 146] on textarea at bounding box center [394, 139] width 321 height 81
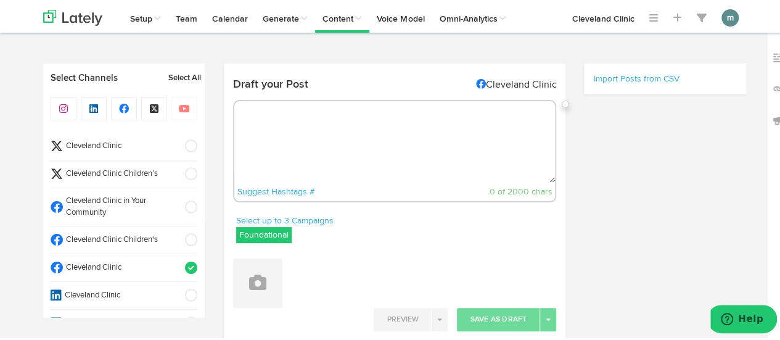
paste textarea "Looking for a healthy yet comforting dish? Our lighter Thai vegetable massaman …"
type textarea "Looking for a healthy yet comforting dish? Our lighter Thai vegetable massaman …"
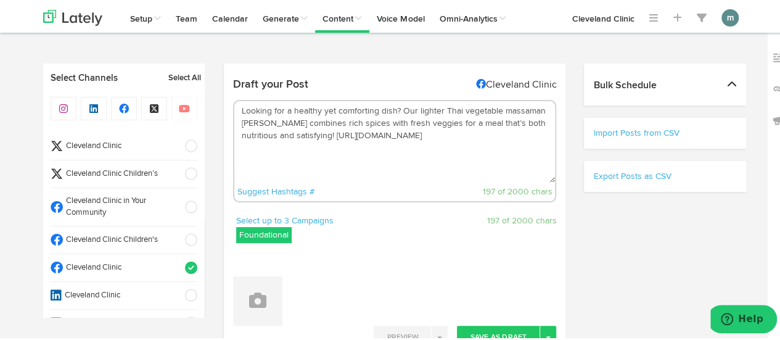
select select "11"
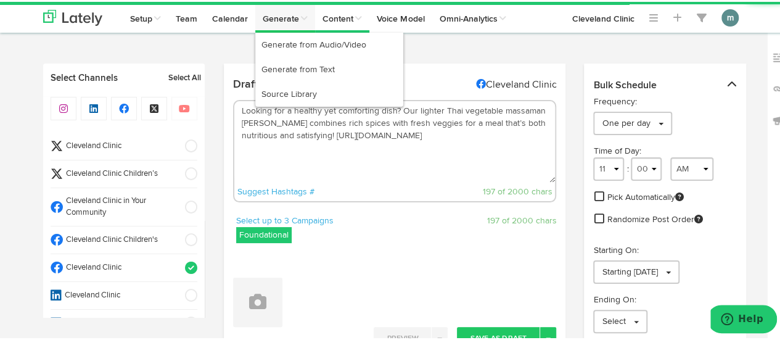
type textarea "Looking for a healthy yet comforting dish? Our lighter Thai vegetable massaman …"
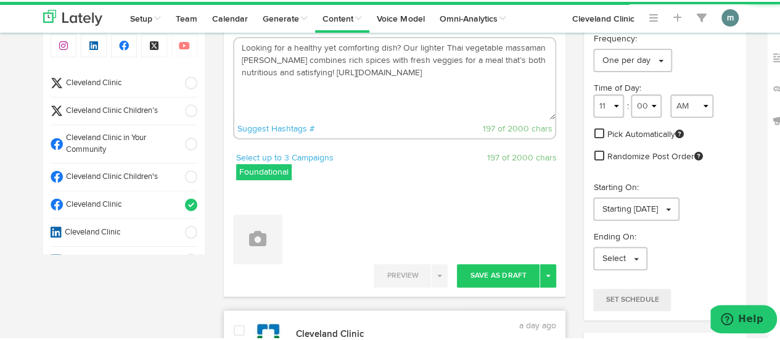
scroll to position [123, 0]
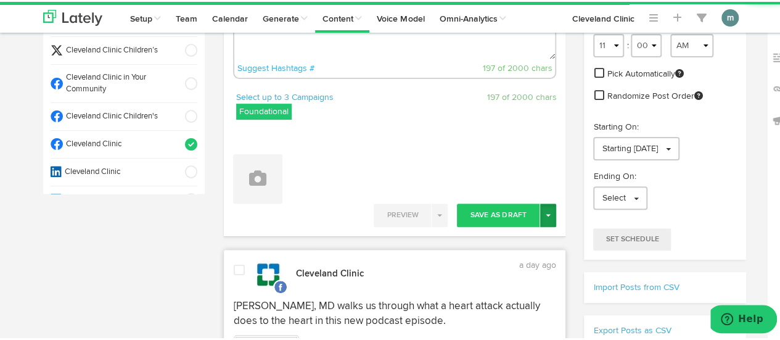
click at [550, 215] on button "Toggle Dropdown" at bounding box center [548, 213] width 16 height 23
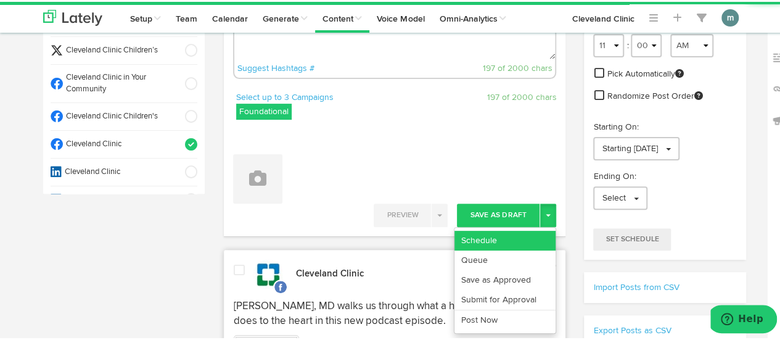
click at [519, 235] on link "Schedule" at bounding box center [505, 239] width 101 height 20
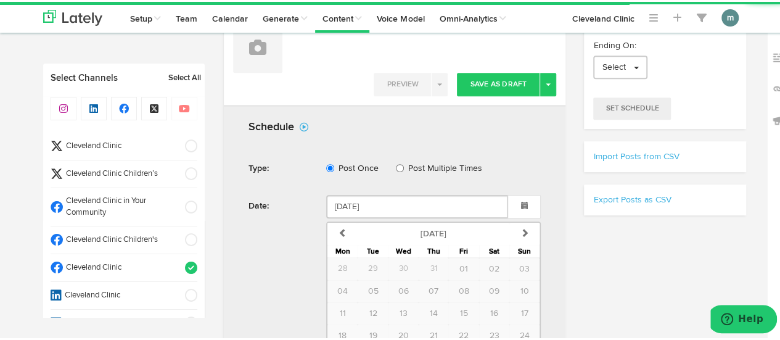
scroll to position [370, 0]
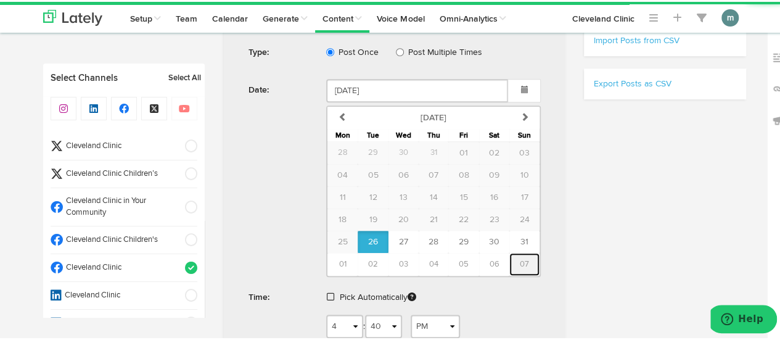
click at [521, 263] on span "07" at bounding box center [524, 262] width 9 height 8
type input "September 07 2025"
click at [327, 295] on span at bounding box center [330, 295] width 7 height 9
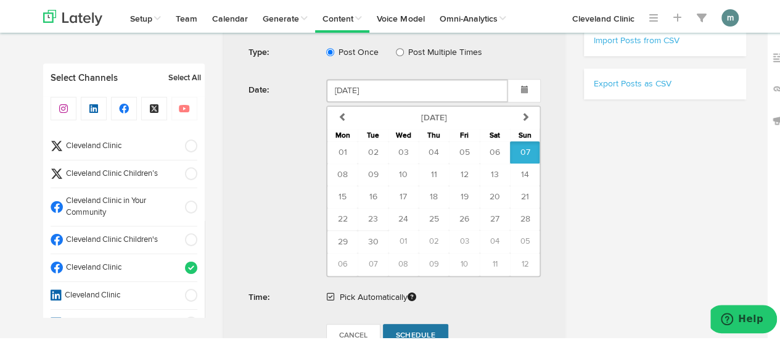
click at [396, 330] on span "Schedule" at bounding box center [415, 333] width 39 height 7
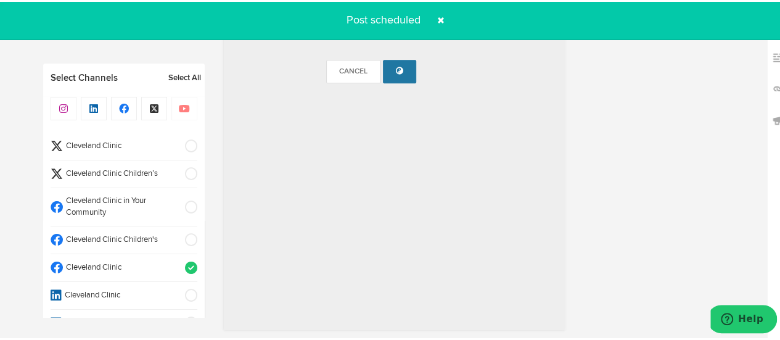
radio input "true"
select select "11"
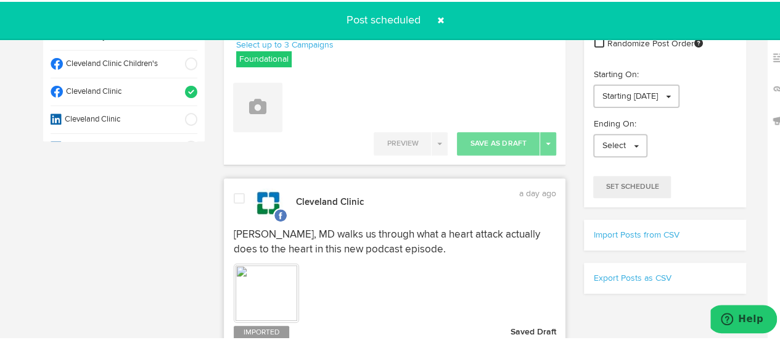
scroll to position [0, 0]
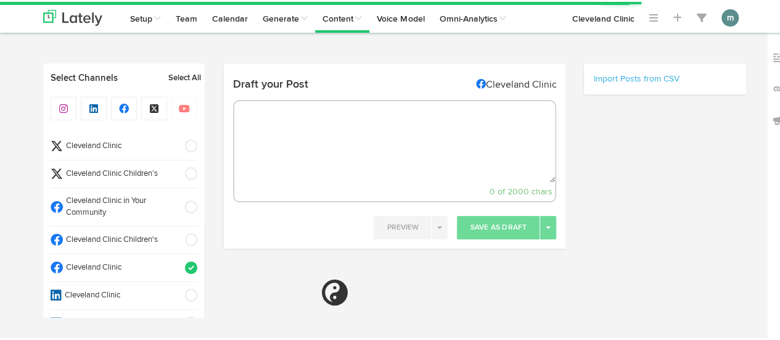
select select "4"
select select "41"
select select "PM"
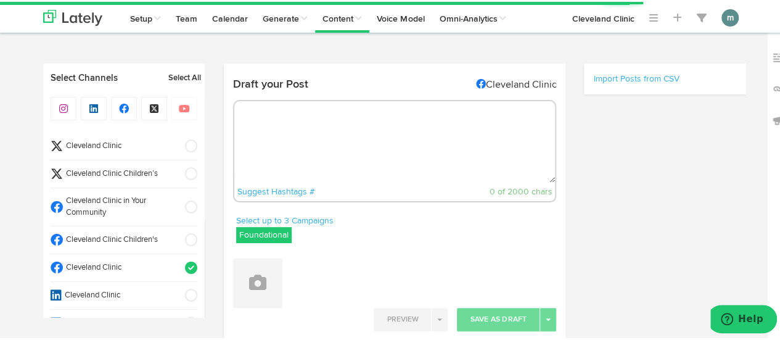
click at [105, 143] on span "Cleveland Clinic" at bounding box center [120, 145] width 114 height 12
select select "11"
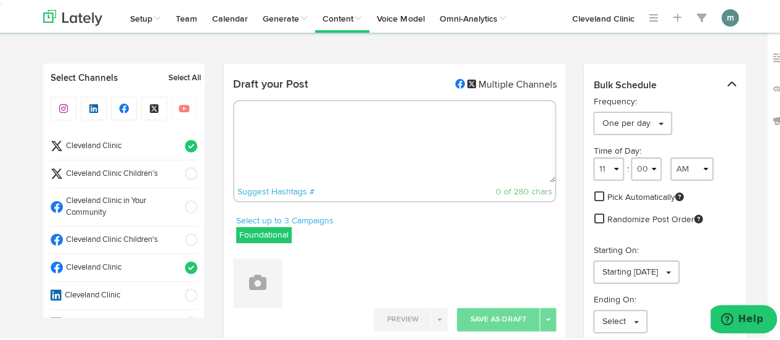
click at [138, 262] on span "Cleveland Clinic" at bounding box center [120, 266] width 114 height 12
click at [266, 136] on textarea at bounding box center [394, 139] width 321 height 81
paste textarea "When we’re over-exposed to the ultraviolet (UV) radiation from sunlight, we run…"
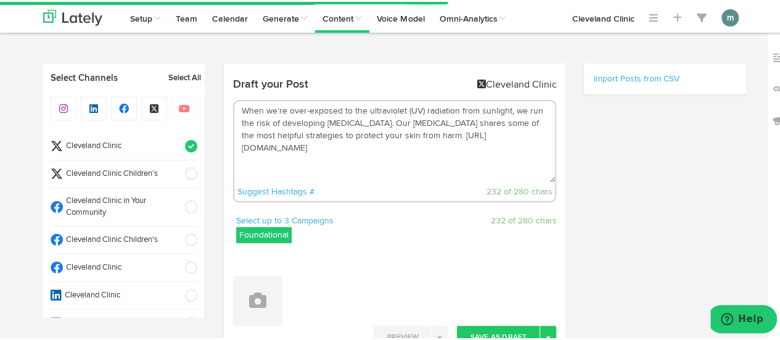
click at [368, 126] on textarea "When we’re over-exposed to the ultraviolet (UV) radiation from sunlight, we run…" at bounding box center [394, 139] width 321 height 81
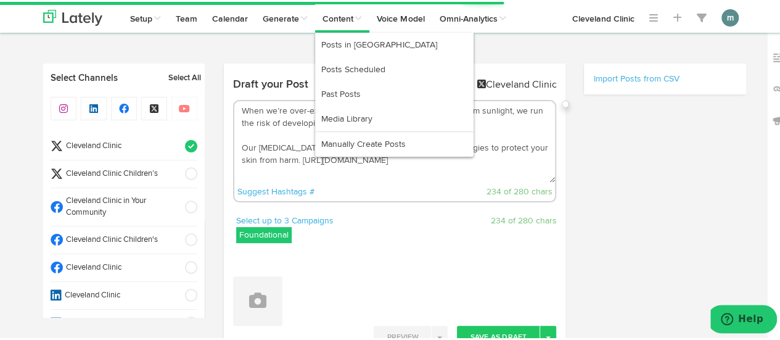
type textarea "When we’re over-exposed to the ultraviolet (UV) radiation from sunlight, we run…"
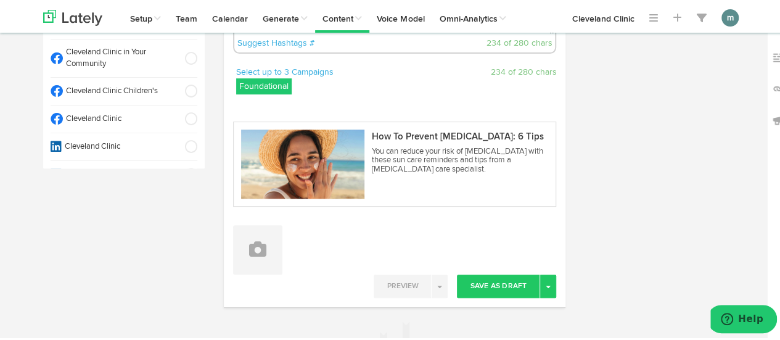
scroll to position [185, 0]
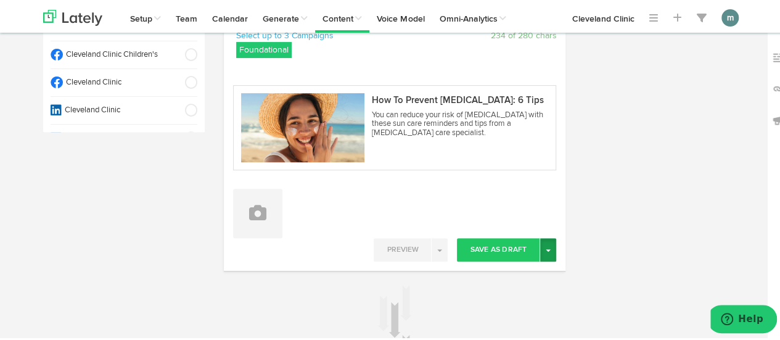
click at [543, 257] on button "Toggle Dropdown" at bounding box center [548, 247] width 16 height 23
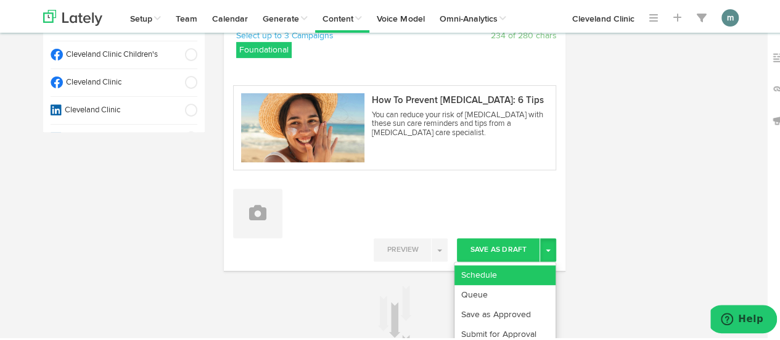
click at [513, 273] on link "Schedule" at bounding box center [505, 273] width 101 height 20
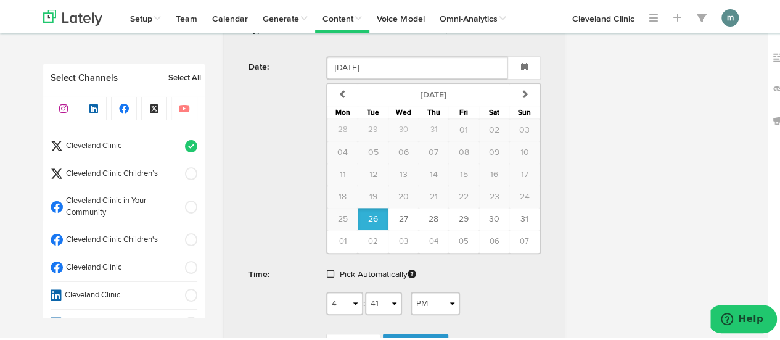
scroll to position [493, 0]
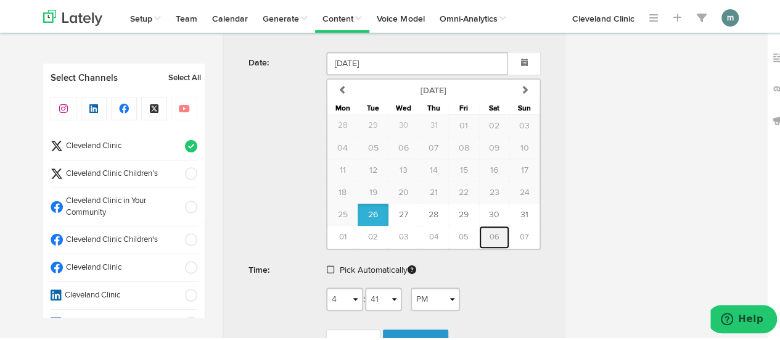
click at [490, 240] on button "06" at bounding box center [494, 235] width 30 height 23
type input "September 06 2025"
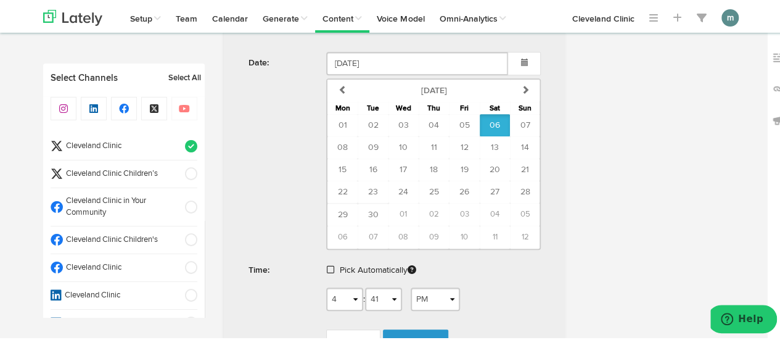
click at [327, 266] on span at bounding box center [330, 267] width 7 height 9
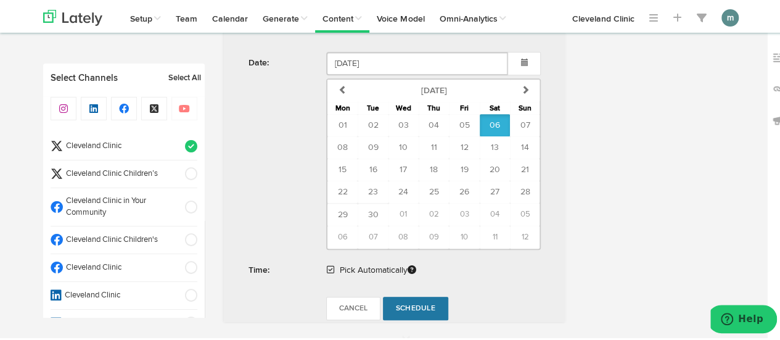
click at [411, 305] on span "Schedule" at bounding box center [415, 306] width 39 height 7
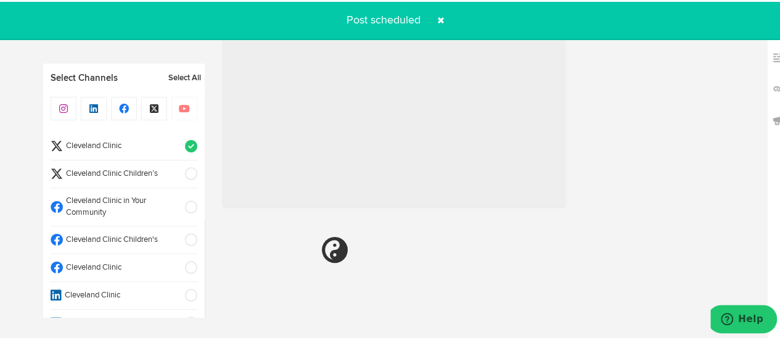
radio input "true"
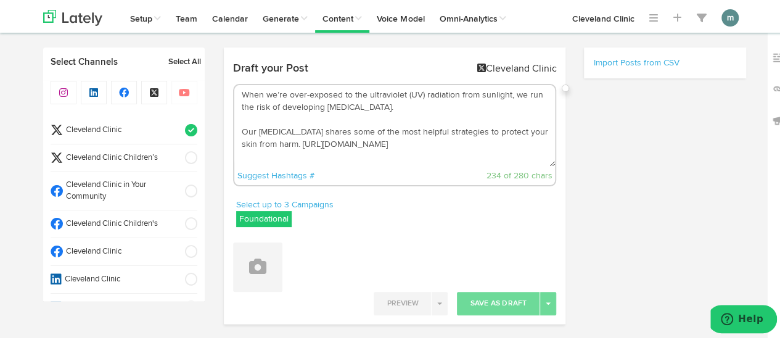
scroll to position [0, 0]
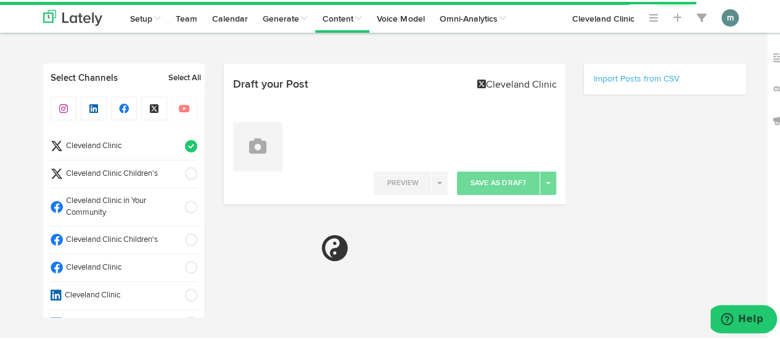
select select "4"
select select "41"
select select "PM"
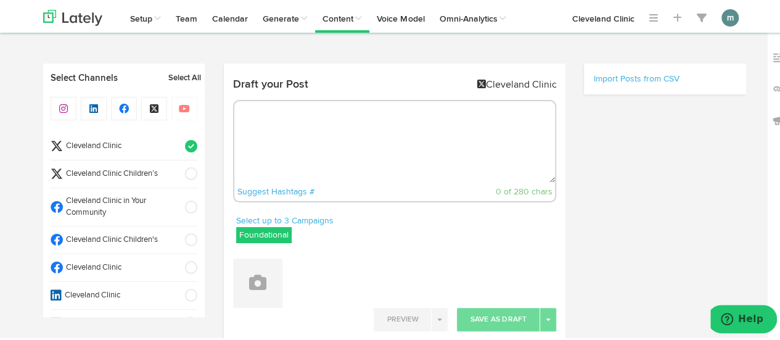
click at [313, 136] on textarea at bounding box center [394, 139] width 321 height 81
paste textarea "High in protein and low in calories, this gluten-free fish fillet is perfect fo…"
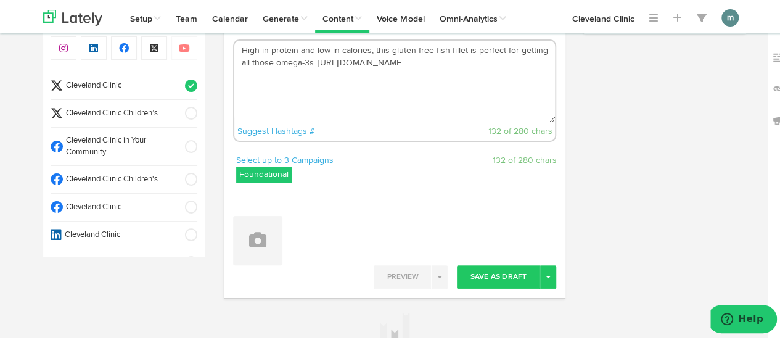
scroll to position [62, 0]
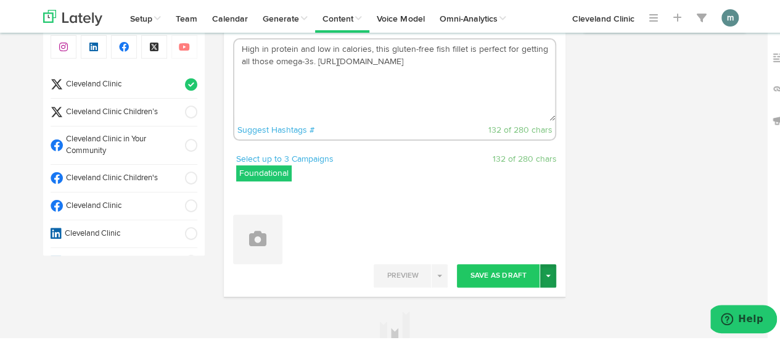
type textarea "High in protein and low in calories, this gluten-free fish fillet is perfect fo…"
click at [546, 273] on span "button" at bounding box center [548, 274] width 5 height 2
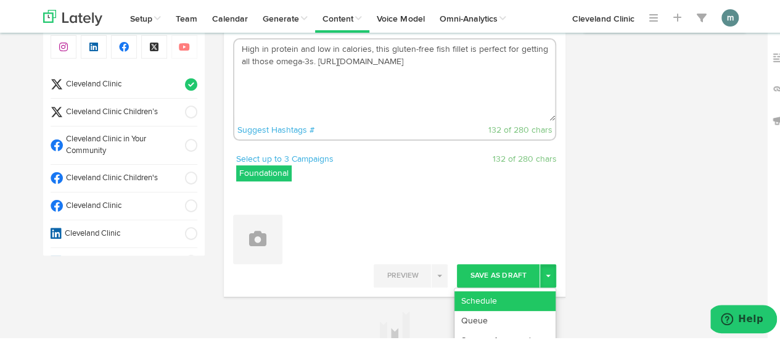
click at [529, 292] on link "Schedule" at bounding box center [505, 299] width 101 height 20
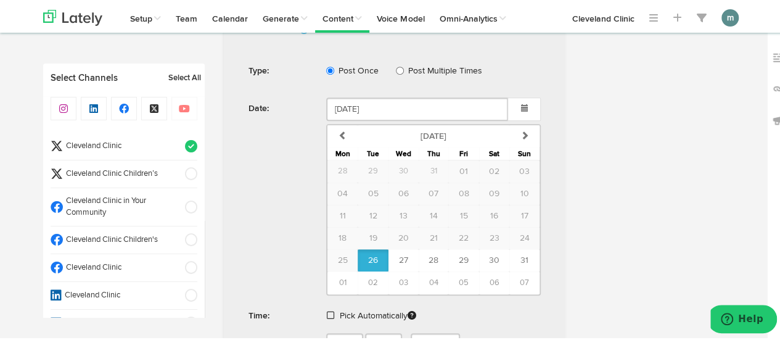
scroll to position [370, 0]
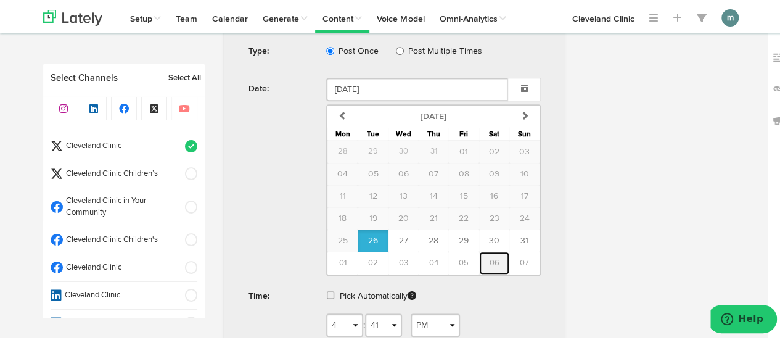
click at [489, 262] on span "06" at bounding box center [494, 261] width 10 height 8
type input "September 06 2025"
click at [327, 292] on span at bounding box center [330, 293] width 7 height 9
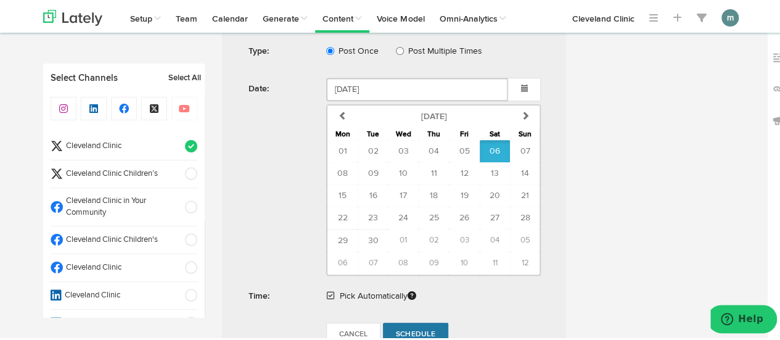
click at [411, 329] on span "Schedule" at bounding box center [415, 332] width 39 height 7
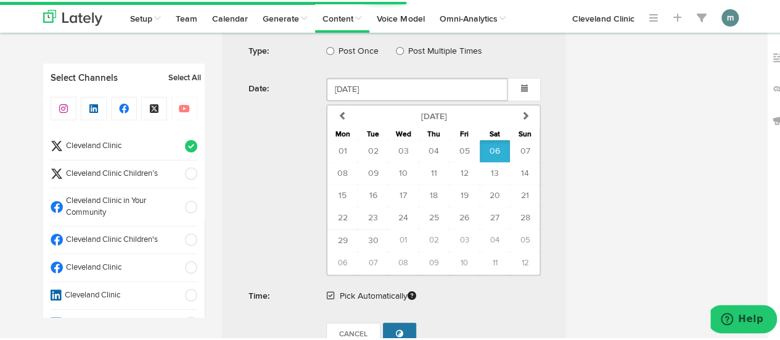
radio input "true"
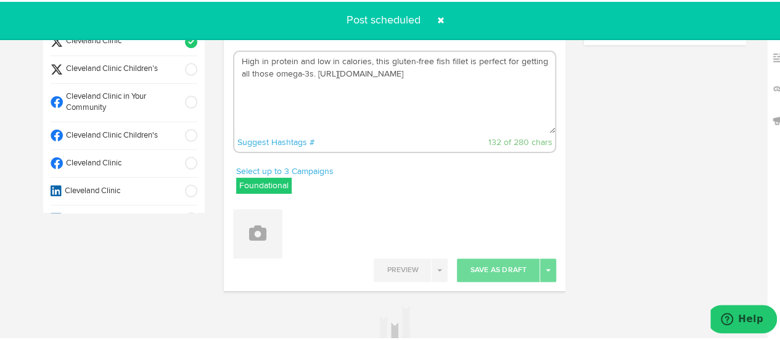
scroll to position [0, 0]
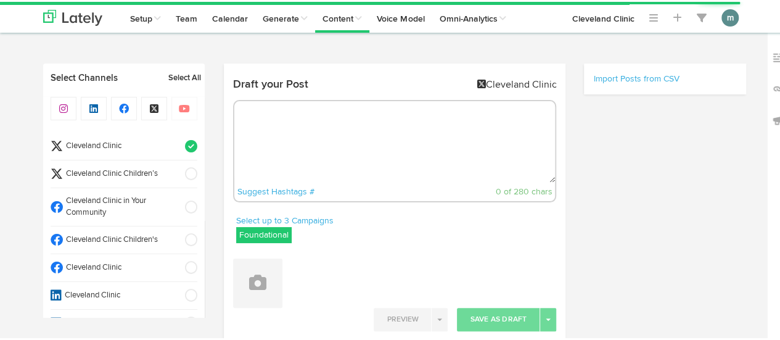
select select "4"
select select "43"
select select "PM"
click at [329, 122] on textarea at bounding box center [394, 139] width 321 height 81
paste textarea "Follow these tips to prevent head injuries in children and adults. [URL][DOMAIN…"
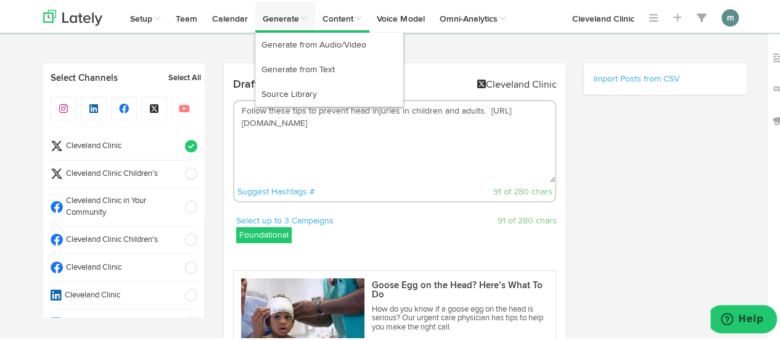
type textarea "Follow these tips to prevent head injuries in children and adults. [URL][DOMAIN…"
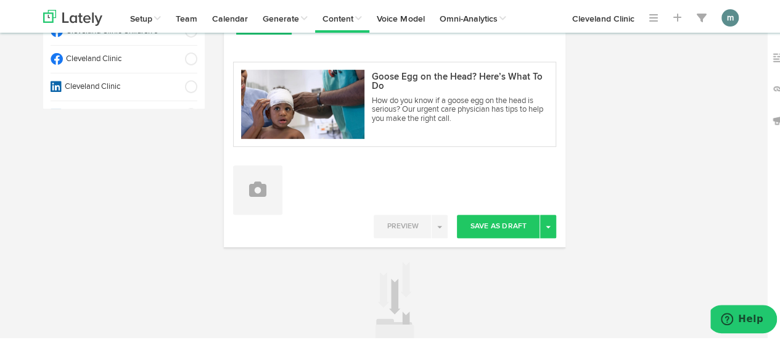
scroll to position [247, 0]
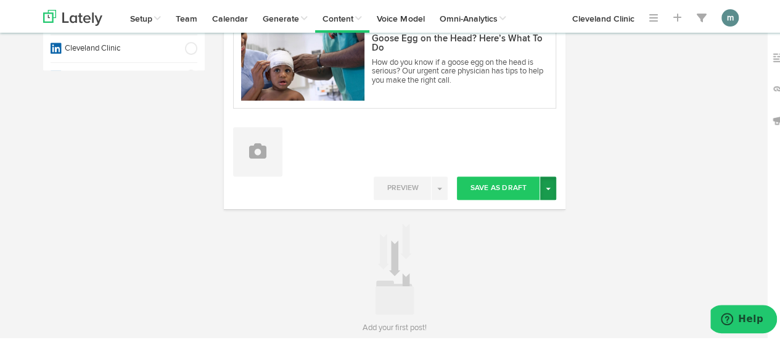
click at [545, 188] on button "Toggle Dropdown" at bounding box center [548, 186] width 16 height 23
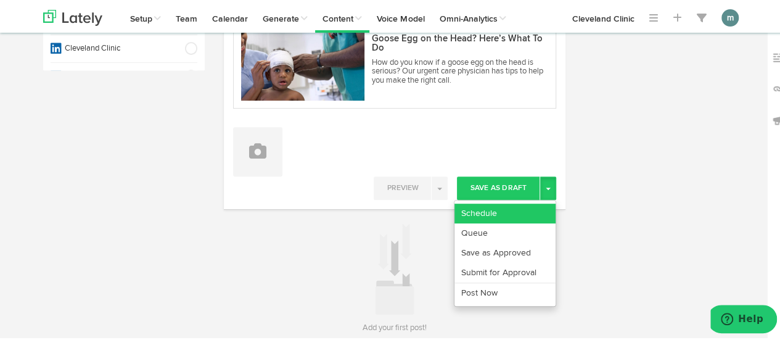
click at [528, 207] on link "Schedule" at bounding box center [505, 212] width 101 height 20
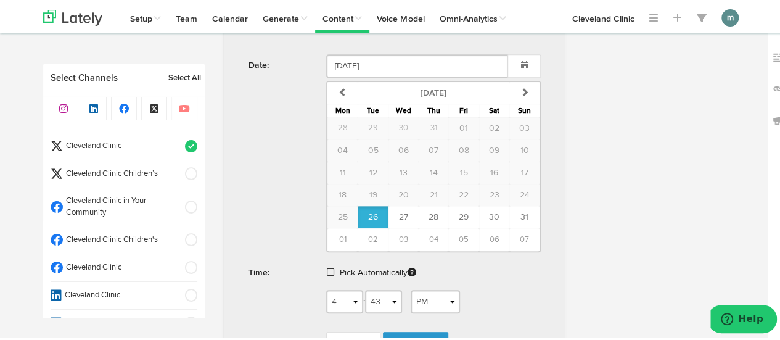
scroll to position [493, 0]
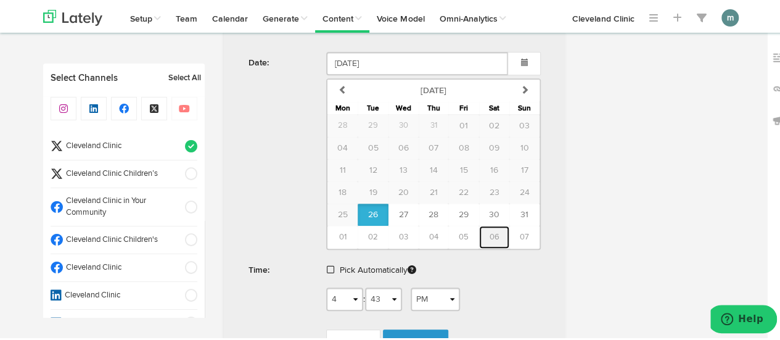
click at [492, 237] on span "06" at bounding box center [494, 235] width 10 height 8
type input "September 06 2025"
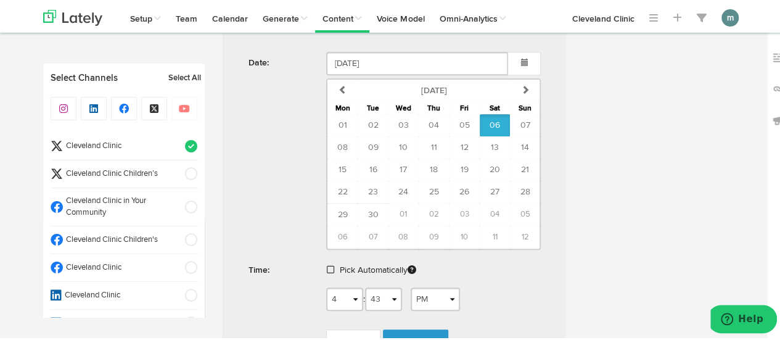
click at [327, 266] on span at bounding box center [330, 267] width 7 height 9
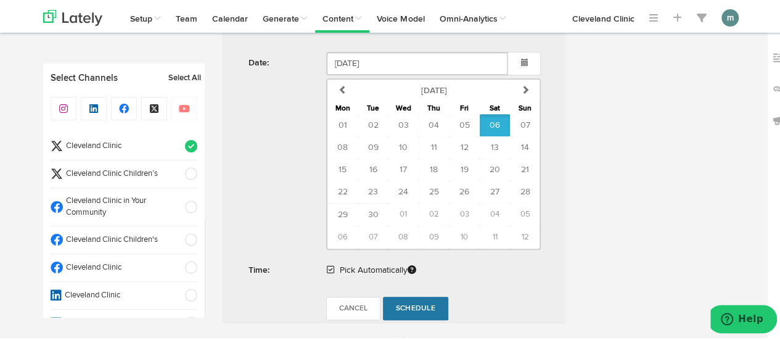
click at [407, 305] on span "Schedule" at bounding box center [415, 306] width 39 height 7
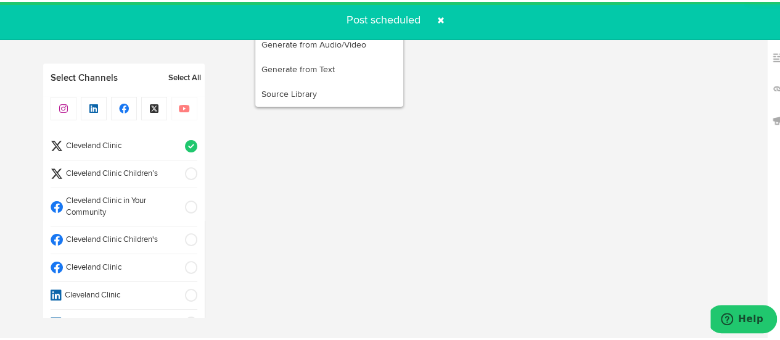
radio input "true"
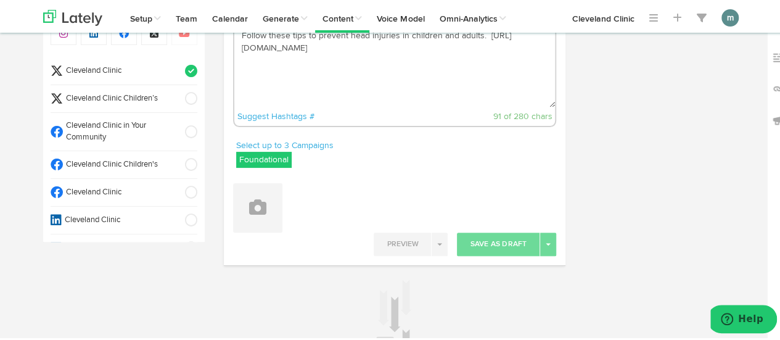
scroll to position [0, 0]
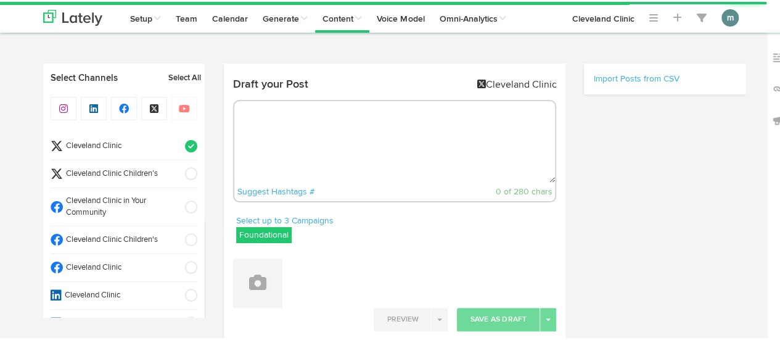
radio input "true"
select select "4"
select select "43"
select select "PM"
click at [329, 137] on textarea at bounding box center [394, 139] width 321 height 81
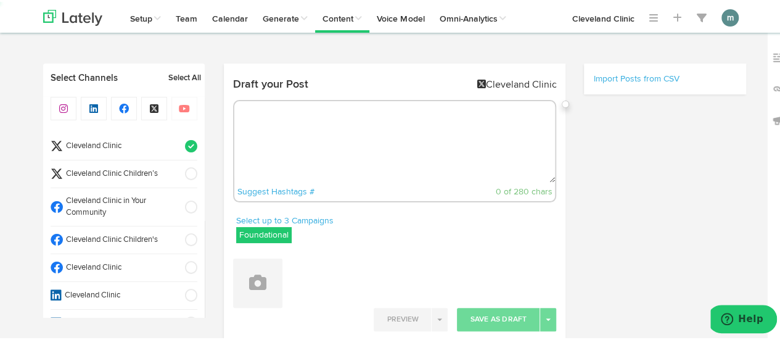
paste textarea "Indulge in the delicious flavors of cream cheese, ricotta, cinnamon and pumpkin…"
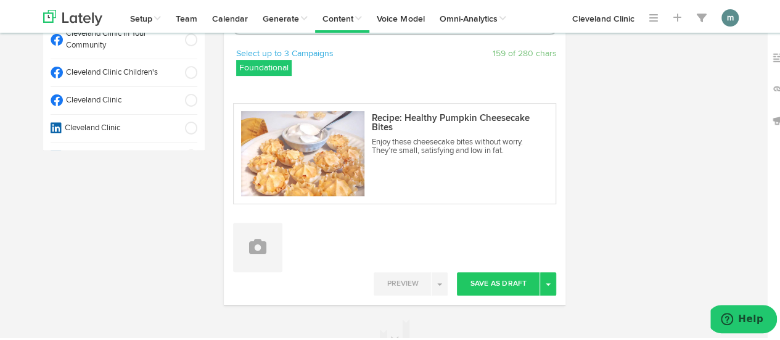
scroll to position [185, 0]
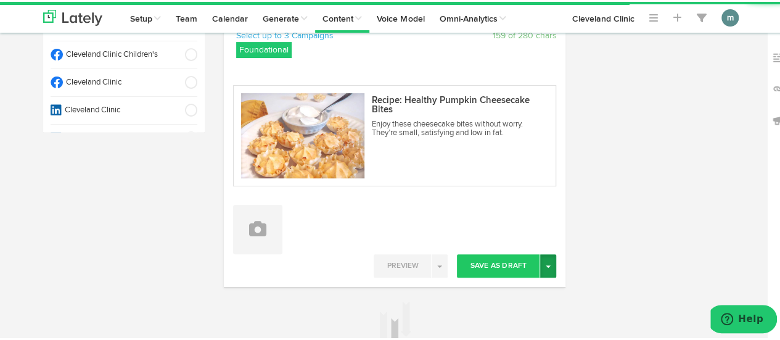
type textarea "Indulge in the delicious flavors of cream cheese, ricotta, cinnamon and pumpkin…"
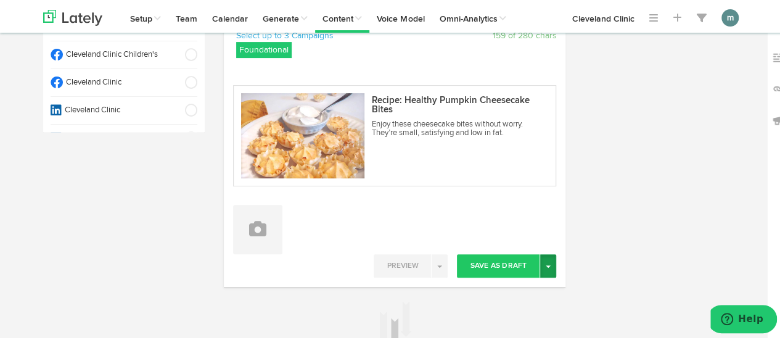
click at [550, 266] on button "Toggle Dropdown" at bounding box center [548, 263] width 16 height 23
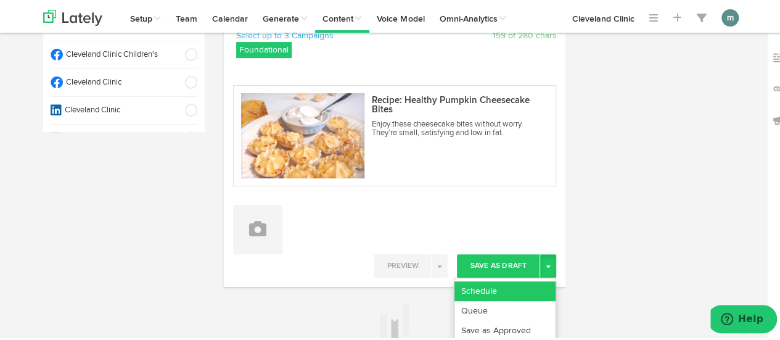
click at [526, 291] on link "Schedule" at bounding box center [505, 289] width 101 height 20
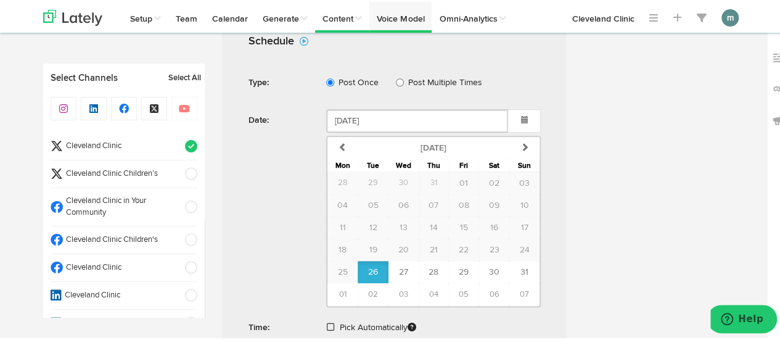
scroll to position [471, 0]
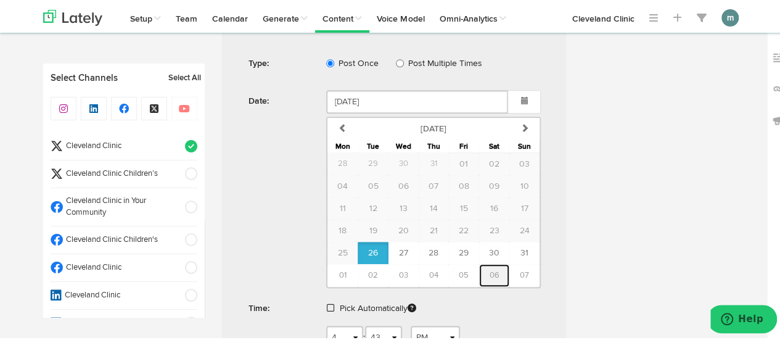
click at [490, 276] on span "06" at bounding box center [494, 274] width 10 height 8
type input "[DATE]"
click at [327, 303] on span at bounding box center [330, 306] width 7 height 9
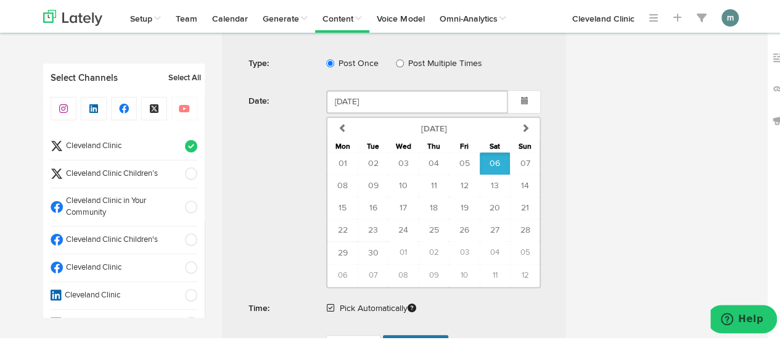
click at [396, 334] on link "Schedule" at bounding box center [415, 344] width 65 height 23
radio input "true"
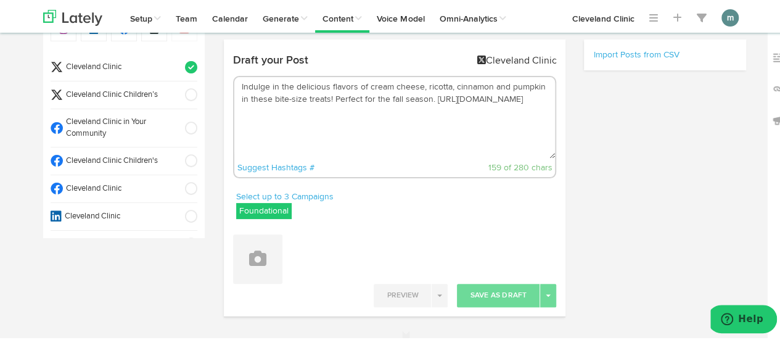
scroll to position [0, 0]
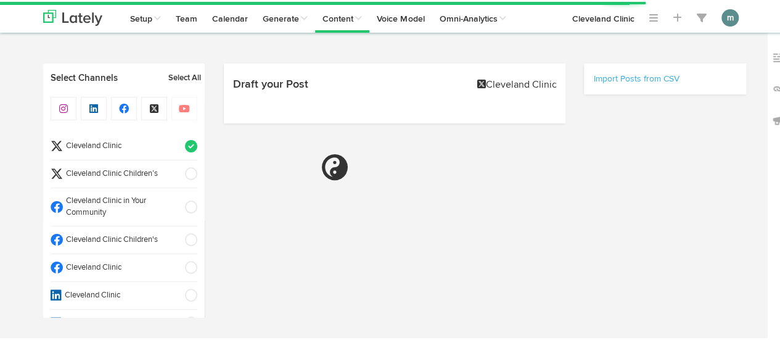
select select "4"
select select "44"
select select "PM"
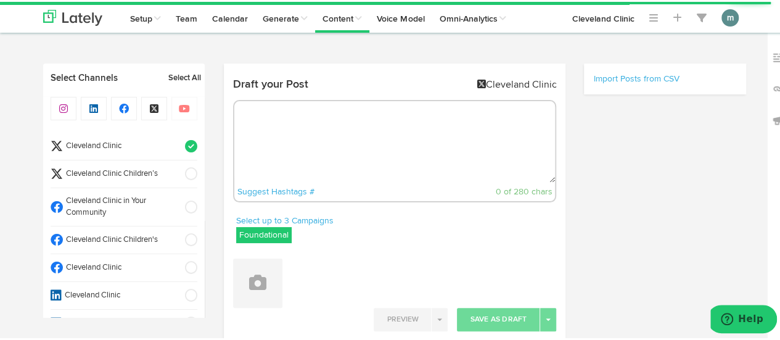
click at [337, 138] on textarea at bounding box center [394, 139] width 321 height 81
paste textarea "Low in calories and high in vitamins, this mousse is perfect for fall. Prepare …"
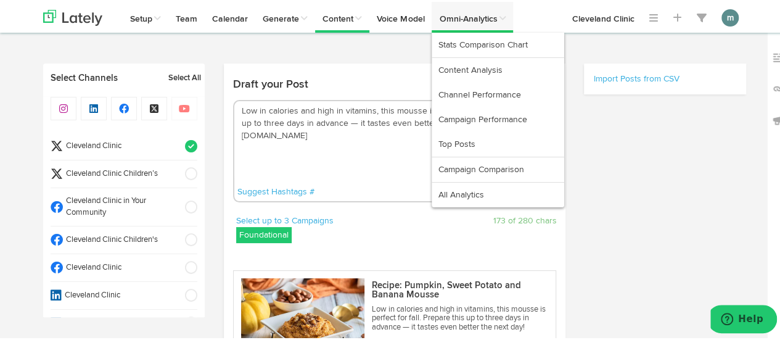
type textarea "Low in calories and high in vitamins, this mousse is perfect for fall. Prepare …"
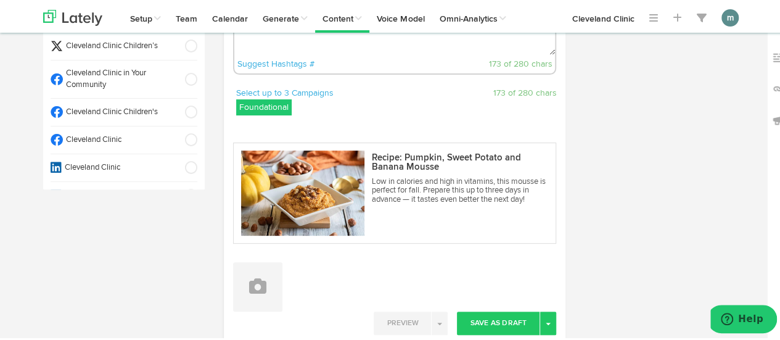
scroll to position [247, 0]
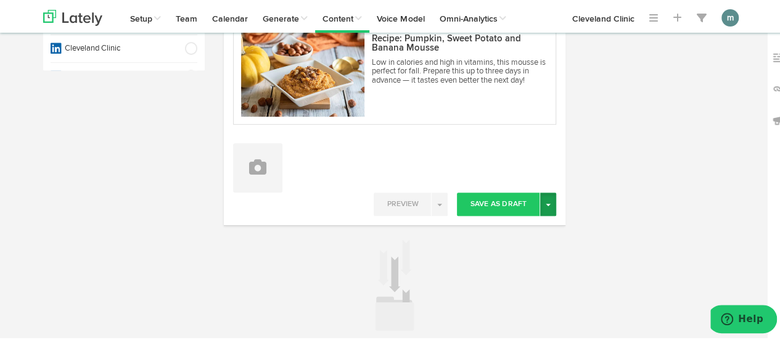
click at [548, 207] on button "Toggle Dropdown" at bounding box center [548, 202] width 16 height 23
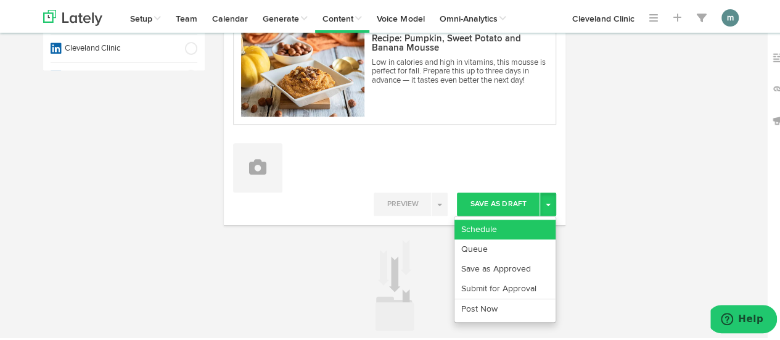
click at [532, 225] on link "Schedule" at bounding box center [505, 228] width 101 height 20
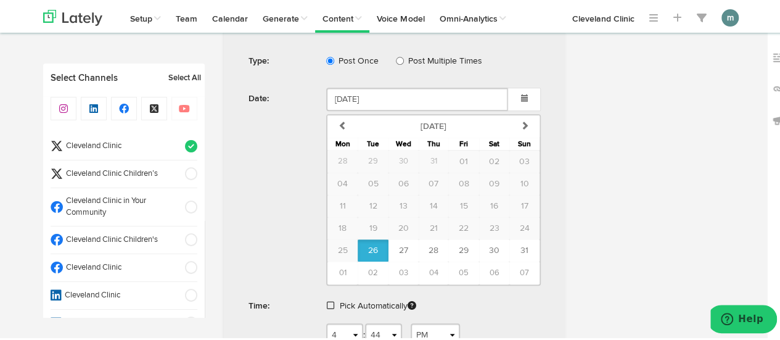
scroll to position [493, 0]
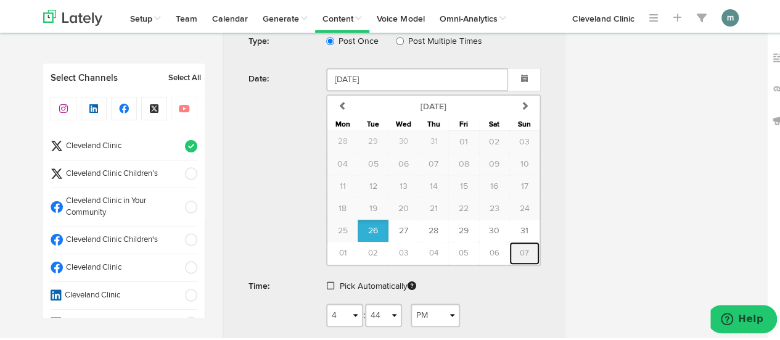
click at [520, 252] on span "07" at bounding box center [524, 251] width 9 height 8
type input "[DATE]"
click at [327, 282] on span at bounding box center [330, 283] width 7 height 9
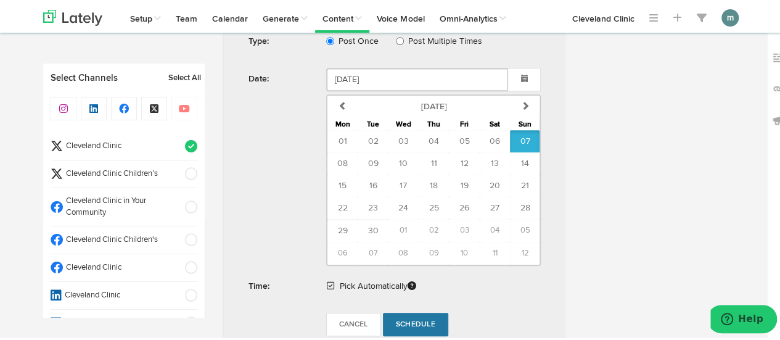
click at [423, 324] on span "Schedule" at bounding box center [415, 322] width 39 height 7
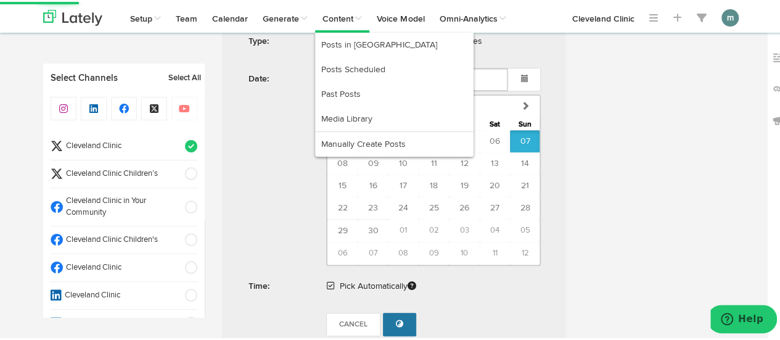
radio input "true"
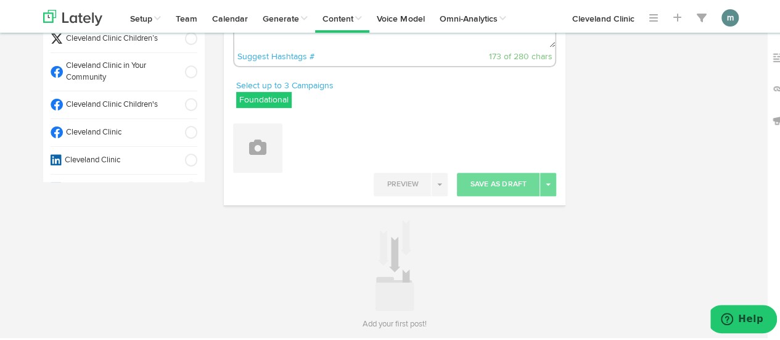
scroll to position [0, 0]
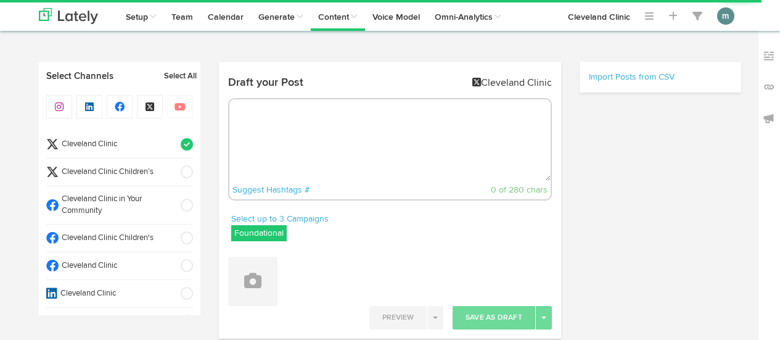
select select "4"
select select "48"
select select "PM"
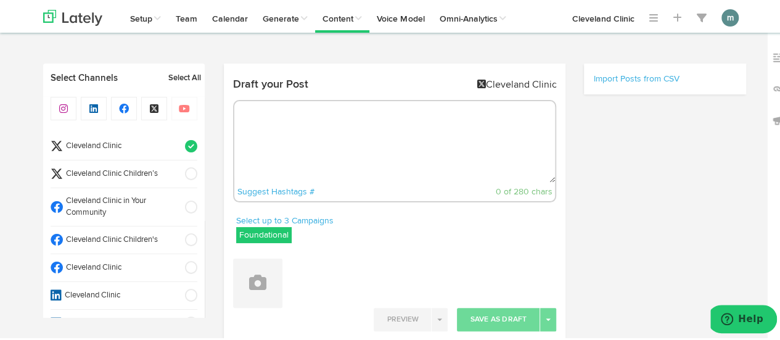
click at [337, 104] on textarea at bounding box center [394, 139] width 321 height 81
paste textarea "Working from home and staying on task can be difficult, especially if your resp…"
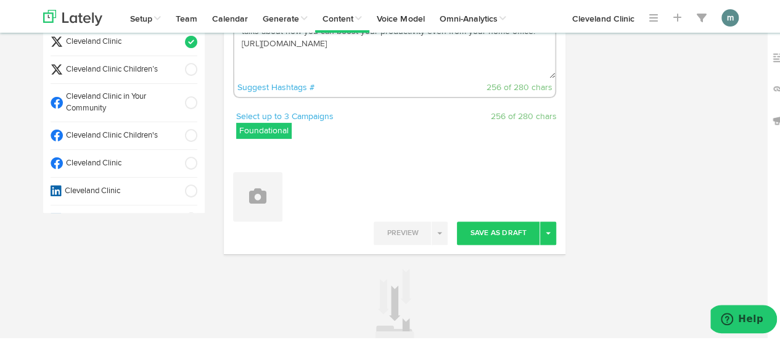
scroll to position [123, 0]
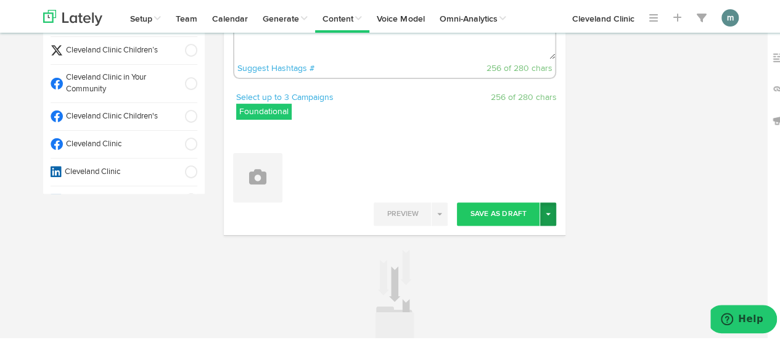
click at [549, 217] on button "Toggle Dropdown" at bounding box center [548, 211] width 16 height 23
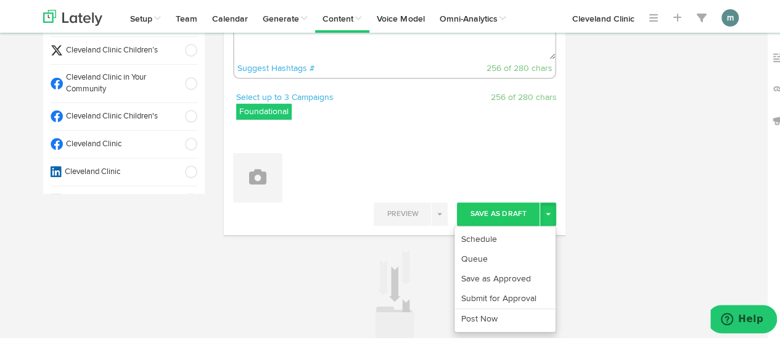
click at [412, 57] on div "Suggest Hashtags # 256 of 280 chars" at bounding box center [394, 66] width 321 height 19
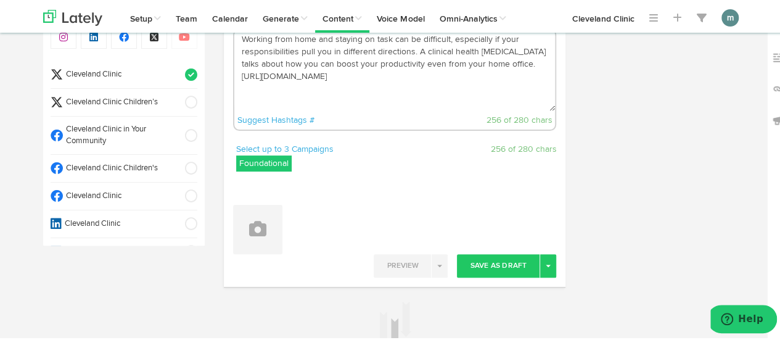
scroll to position [0, 0]
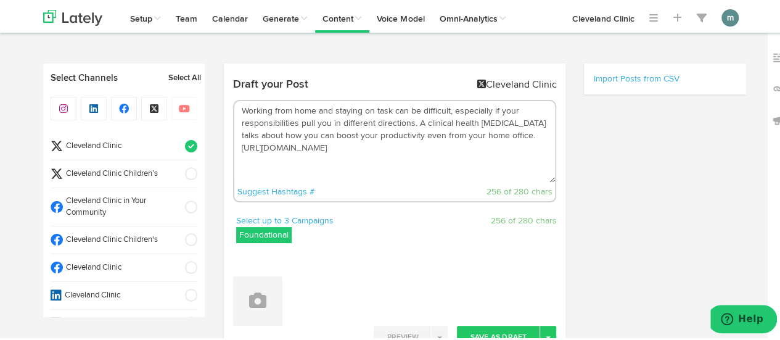
click at [412, 125] on textarea "Working from home and staying on task can be difficult, especially if your resp…" at bounding box center [394, 139] width 321 height 81
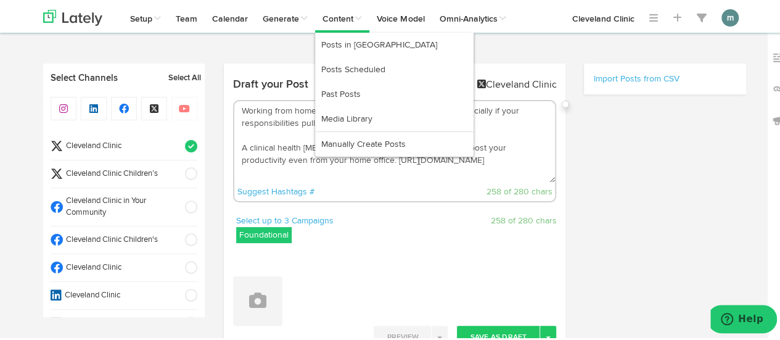
type textarea "Working from home and staying on task can be difficult, especially if your resp…"
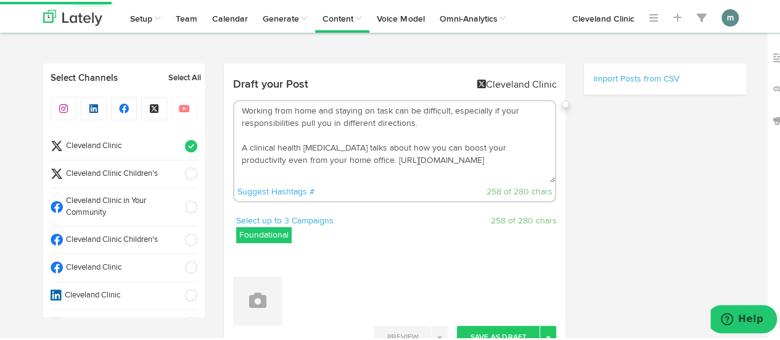
scroll to position [185, 0]
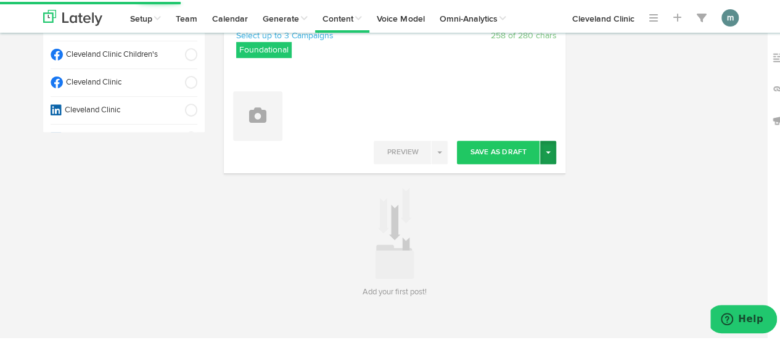
click at [548, 154] on button "Toggle Dropdown" at bounding box center [548, 150] width 16 height 23
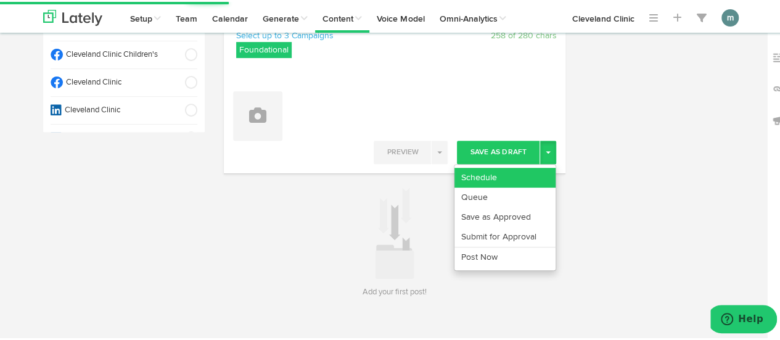
click at [521, 173] on link "Schedule" at bounding box center [505, 176] width 101 height 20
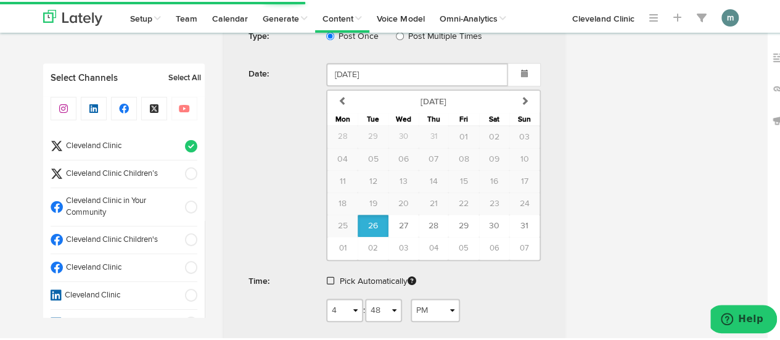
scroll to position [404, 0]
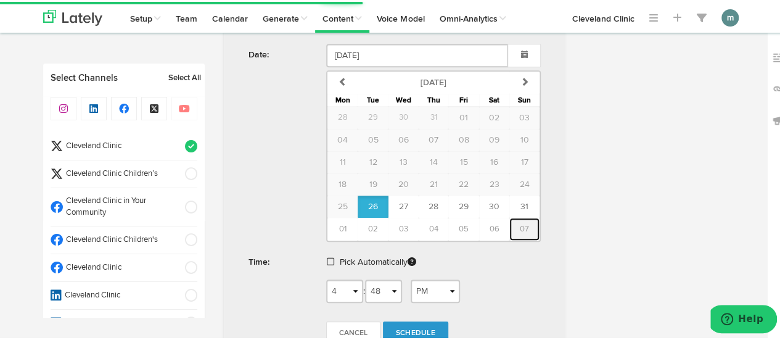
click at [520, 226] on span "07" at bounding box center [524, 227] width 9 height 8
type input "[DATE]"
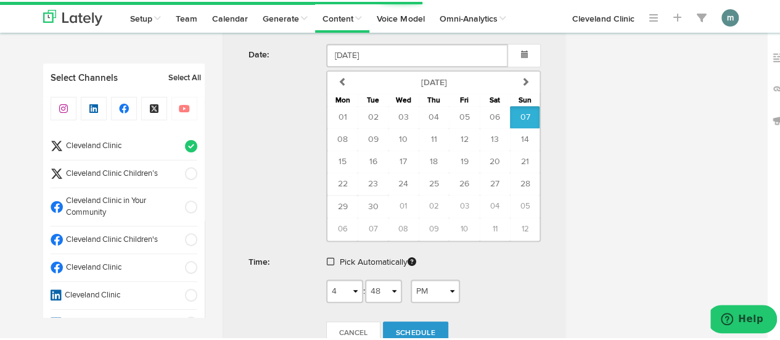
click at [328, 257] on form "Schedule Type: Post Once Post Multiple Times Date: [DATE] previous [DATE] [DATE…" at bounding box center [395, 155] width 330 height 393
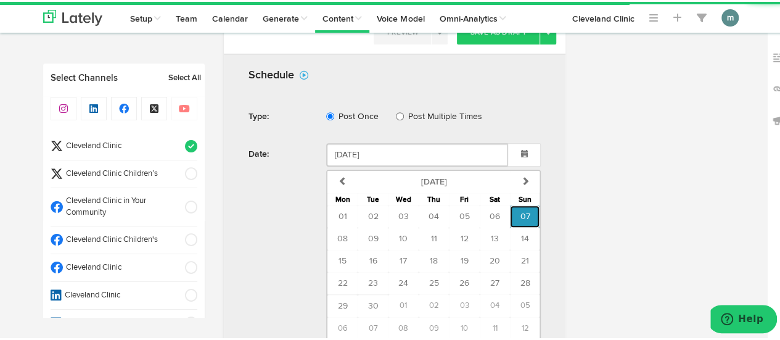
click at [522, 214] on span "07" at bounding box center [525, 214] width 10 height 9
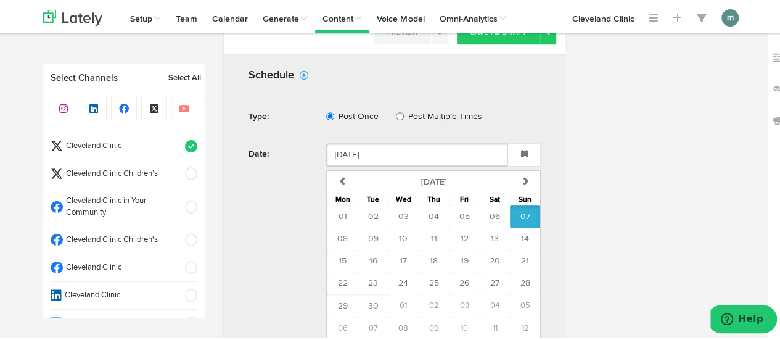
scroll to position [466, 0]
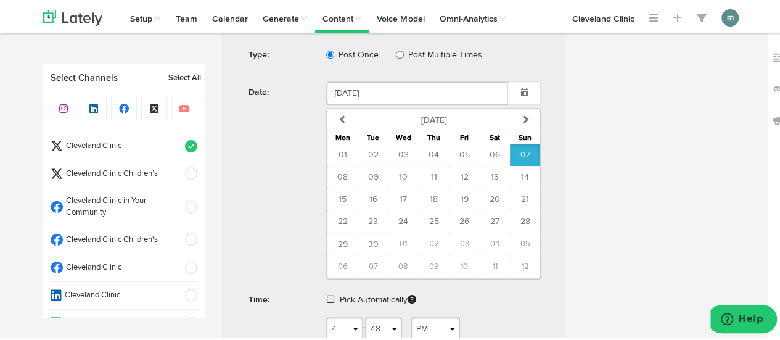
click at [328, 295] on span at bounding box center [330, 297] width 7 height 9
click at [400, 332] on span "Schedule" at bounding box center [415, 335] width 39 height 7
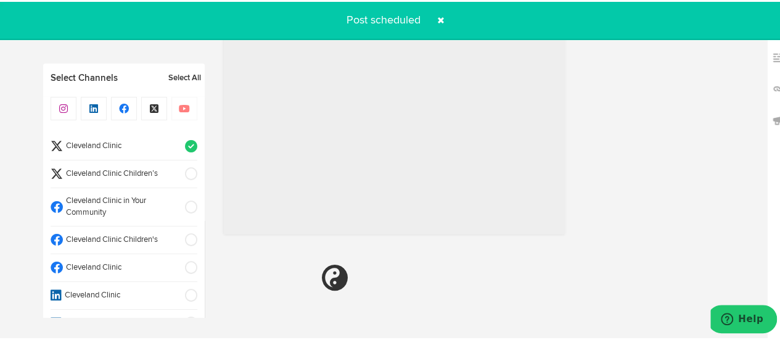
radio input "true"
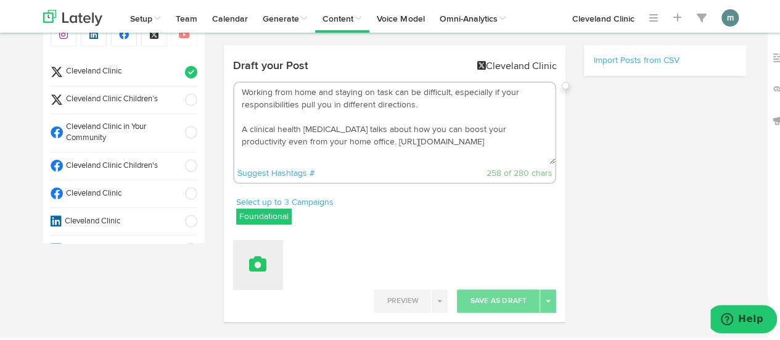
scroll to position [0, 0]
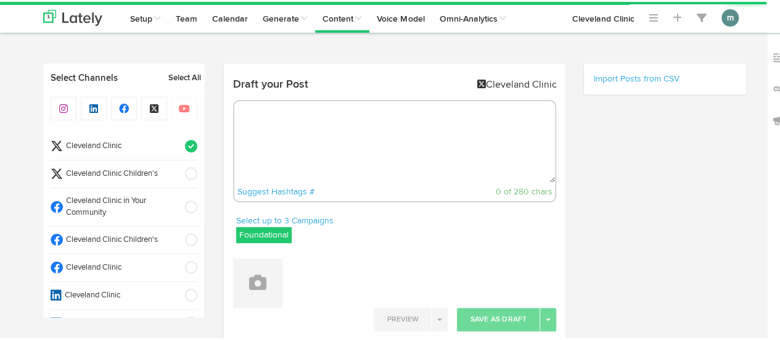
radio input "true"
select select "4"
select select "49"
select select "PM"
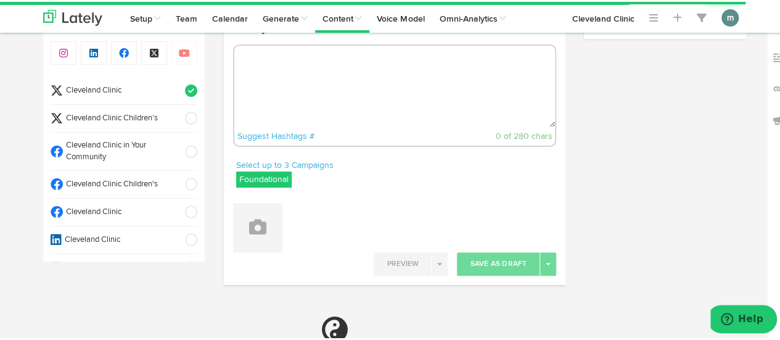
click at [298, 94] on textarea at bounding box center [394, 84] width 321 height 81
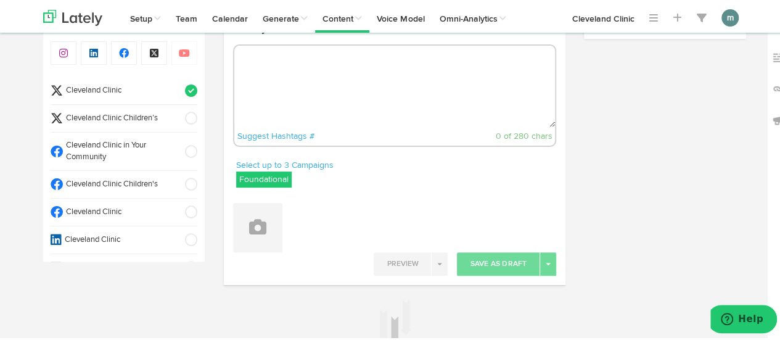
paste textarea "This savory vegetarian dish gives variety to your dinner routine while providin…"
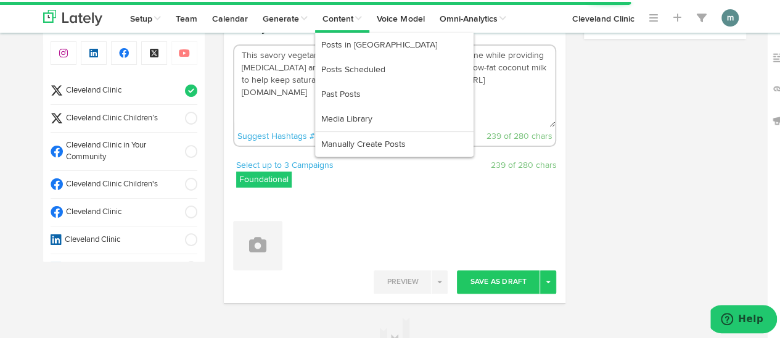
type textarea "This savory vegetarian dish gives variety to your dinner routine while providin…"
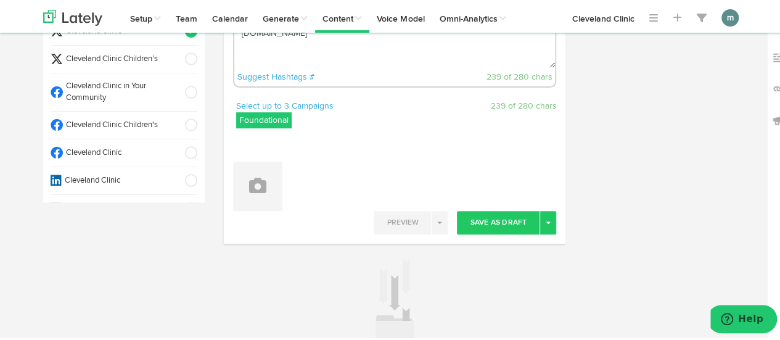
scroll to position [117, 0]
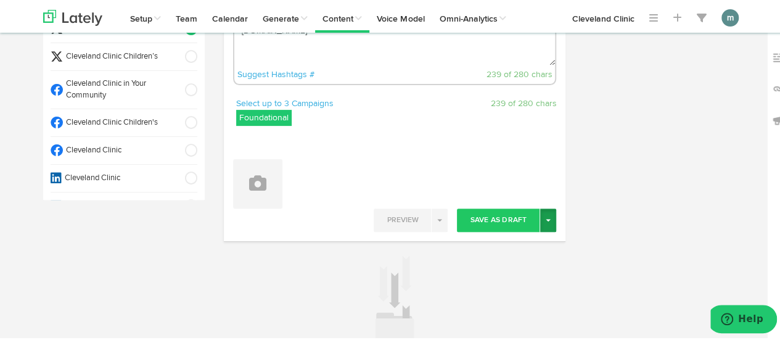
click at [544, 222] on button "Toggle Dropdown" at bounding box center [548, 218] width 16 height 23
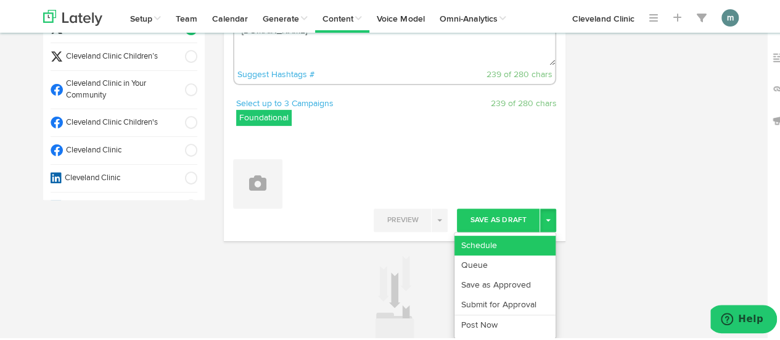
click at [523, 240] on link "Schedule" at bounding box center [505, 244] width 101 height 20
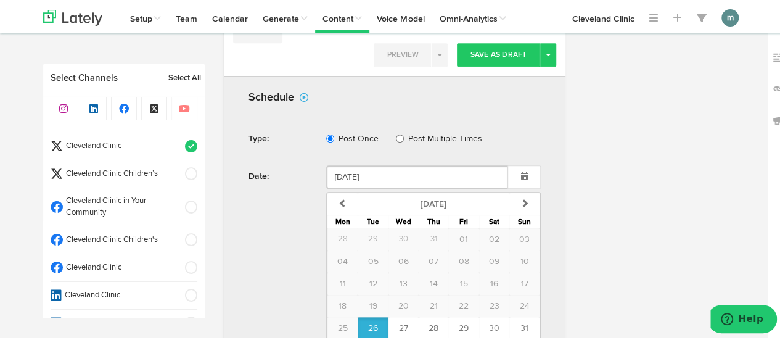
scroll to position [344, 0]
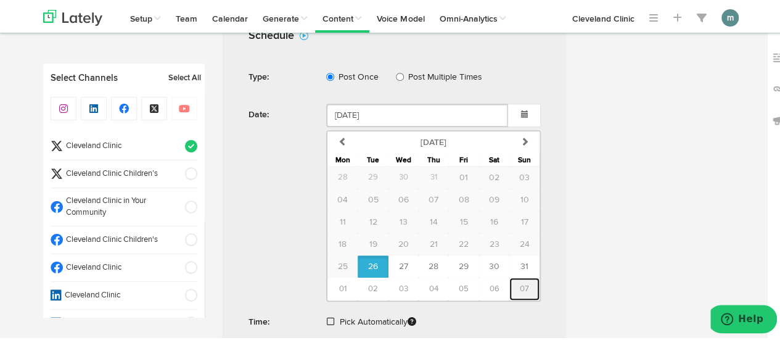
click at [522, 287] on span "07" at bounding box center [524, 287] width 9 height 8
type input "[DATE]"
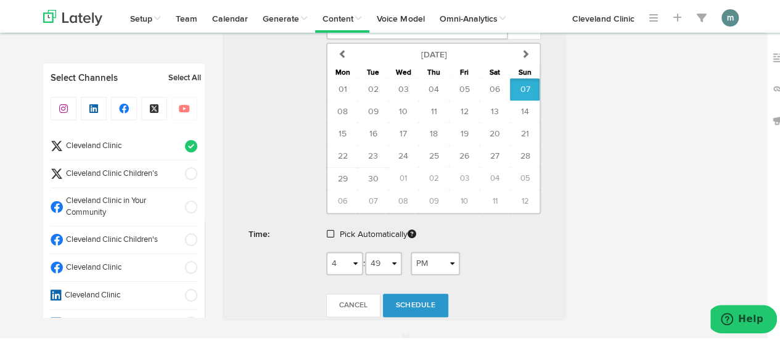
scroll to position [529, 0]
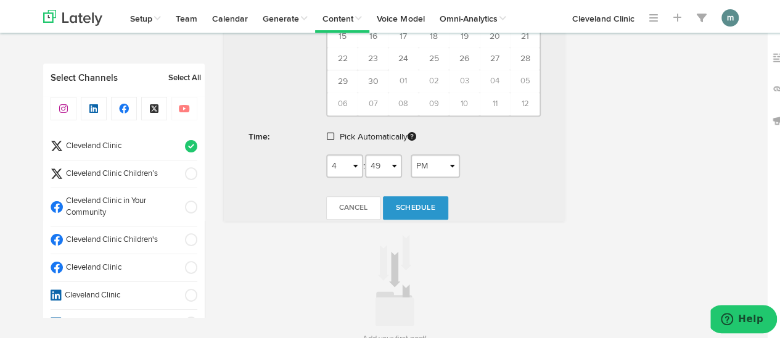
click at [327, 133] on span at bounding box center [330, 134] width 7 height 9
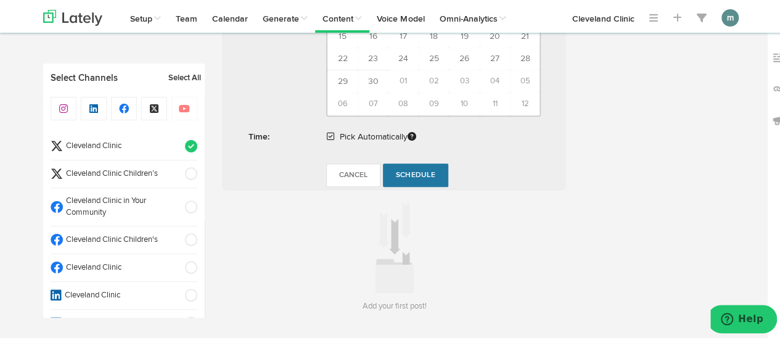
click at [417, 170] on span "Schedule" at bounding box center [415, 173] width 39 height 7
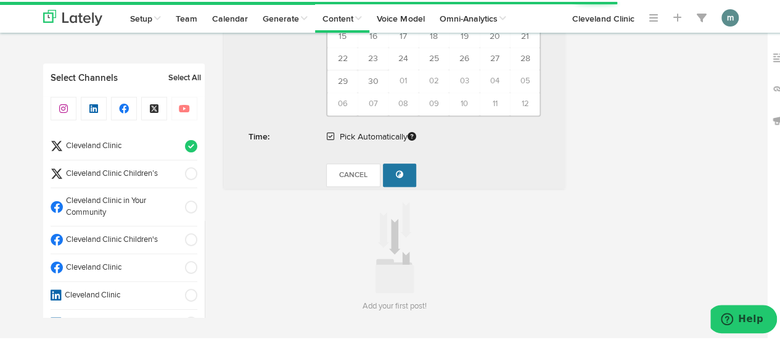
radio input "true"
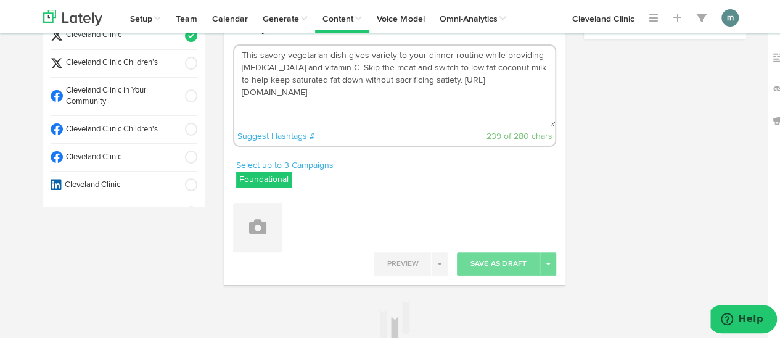
scroll to position [0, 0]
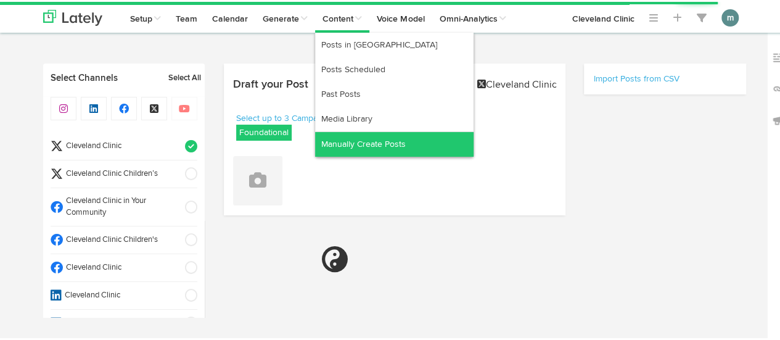
select select "4"
select select "50"
select select "PM"
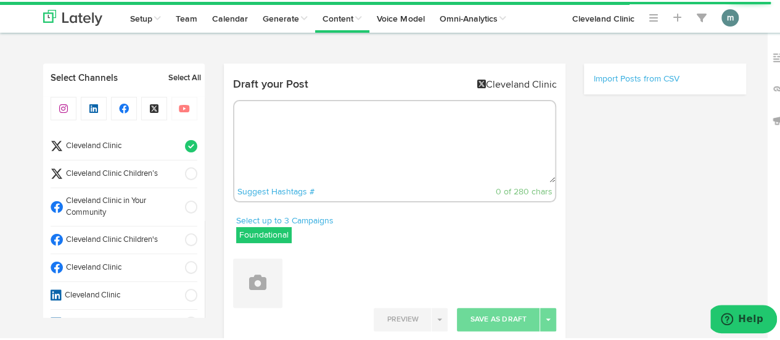
click at [303, 150] on textarea at bounding box center [394, 139] width 321 height 81
paste textarea "A [MEDICAL_DATA] explains what body checking is and what to do if it’s negative…"
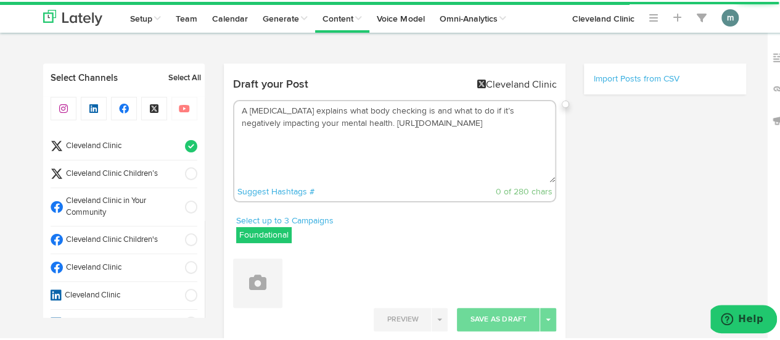
scroll to position [55, 0]
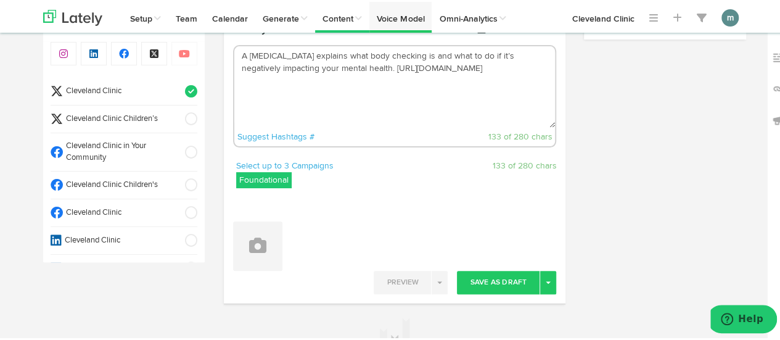
type textarea "A [MEDICAL_DATA] explains what body checking is and what to do if it’s negative…"
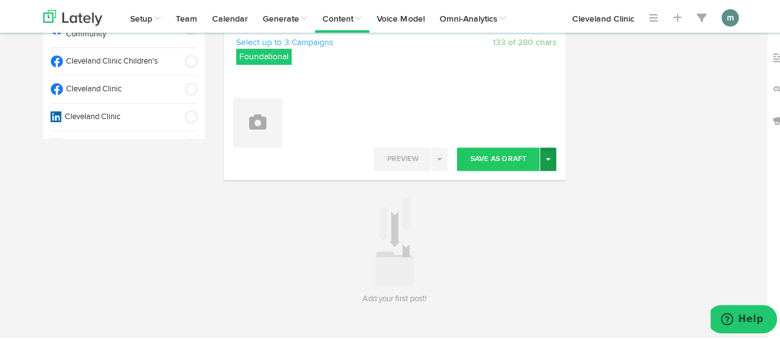
click at [546, 158] on span "button" at bounding box center [548, 157] width 5 height 2
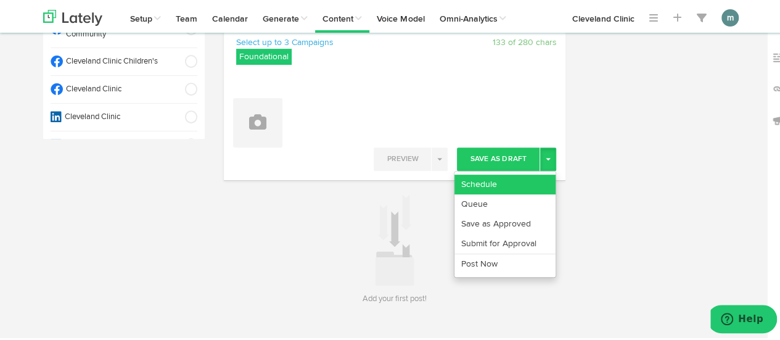
click at [523, 178] on link "Schedule" at bounding box center [505, 183] width 101 height 20
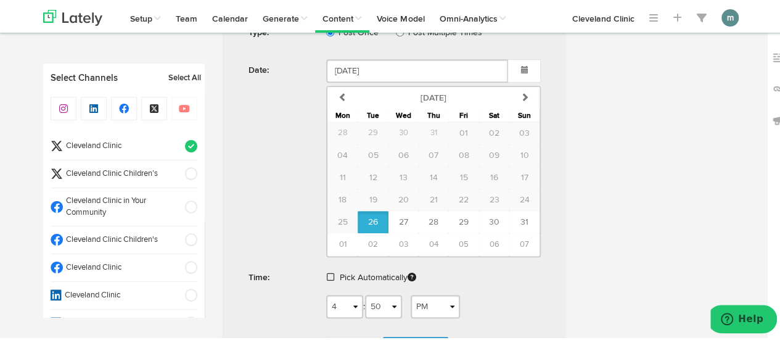
scroll to position [487, 0]
click at [523, 241] on span "07" at bounding box center [524, 242] width 9 height 8
type input "[DATE]"
click at [329, 271] on link at bounding box center [332, 275] width 10 height 9
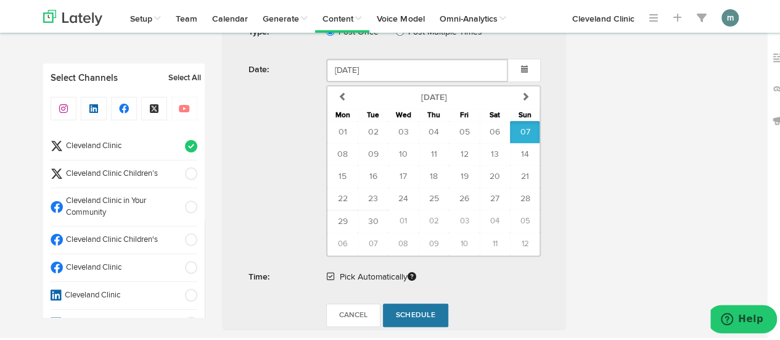
click at [416, 310] on span "Schedule" at bounding box center [415, 313] width 39 height 7
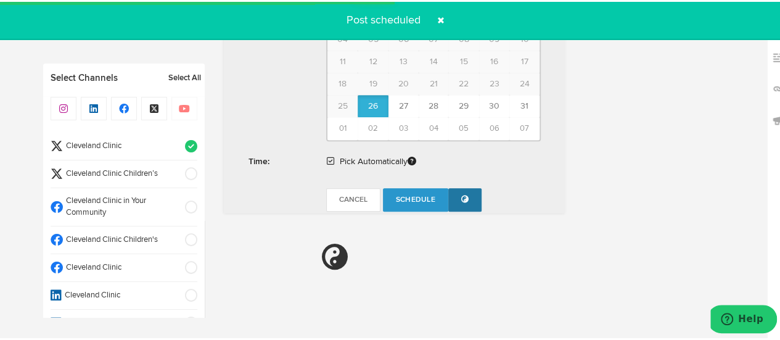
radio input "true"
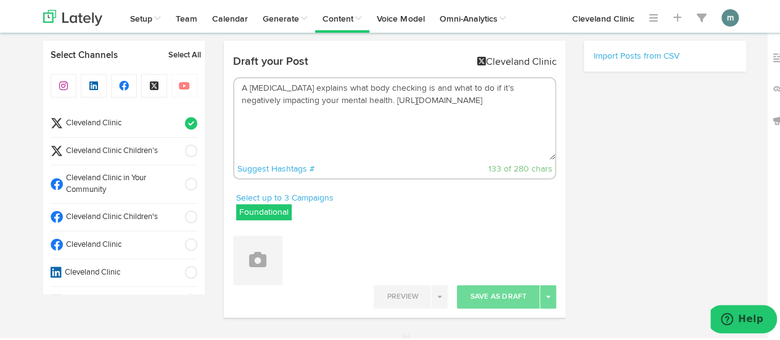
scroll to position [0, 0]
